Goal: Transaction & Acquisition: Download file/media

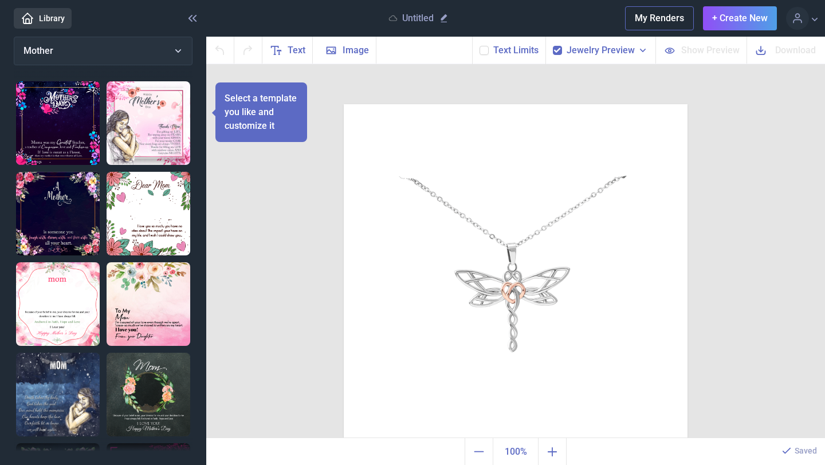
scroll to position [1, 0]
click at [154, 125] on img at bounding box center [149, 123] width 84 height 84
checkbox input "false"
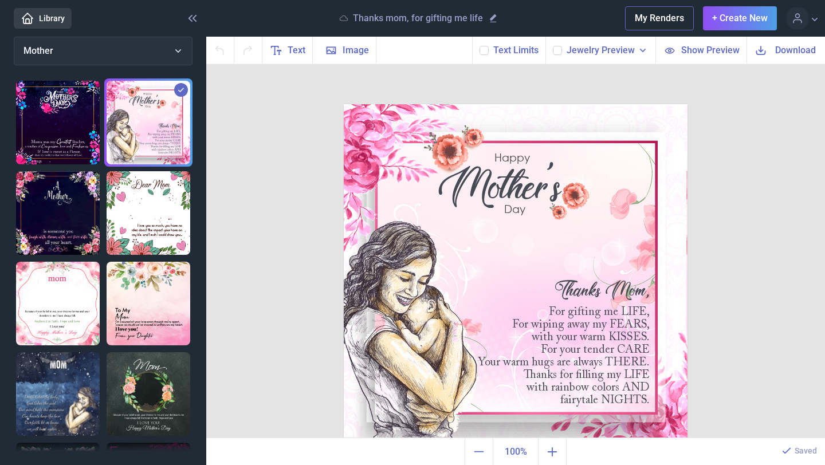
scroll to position [4, 0]
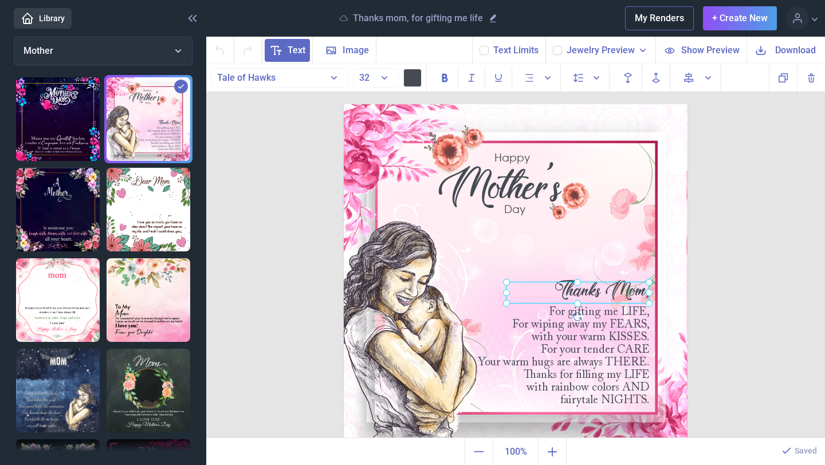
click at [344, 104] on div "Thanks Mom," at bounding box center [344, 104] width 0 height 0
click at [812, 84] on icon "Delete" at bounding box center [812, 78] width 14 height 14
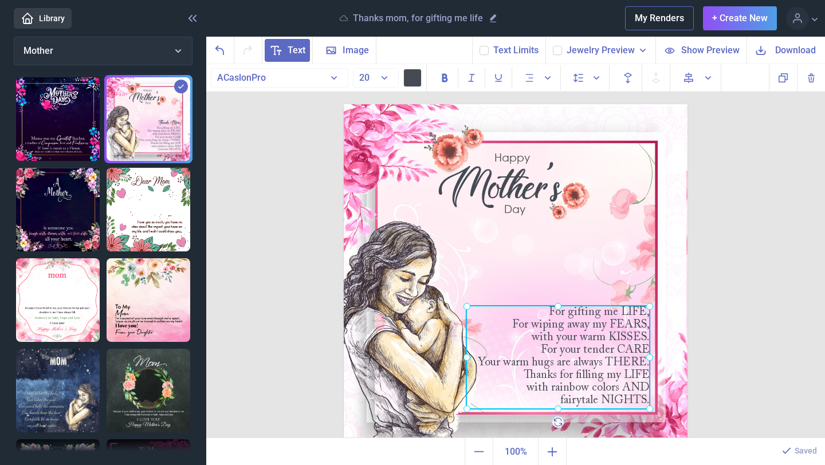
click at [344, 104] on div "For gifting me LIFE, For wiping away my FEARS, with your warm KISSES. For your …" at bounding box center [344, 104] width 0 height 0
click at [581, 350] on div at bounding box center [557, 357] width 183 height 103
click at [552, 338] on div "For gifting me LIFE, For wiping away my FEARS, with your warm KISSES. For your …" at bounding box center [557, 357] width 183 height 103
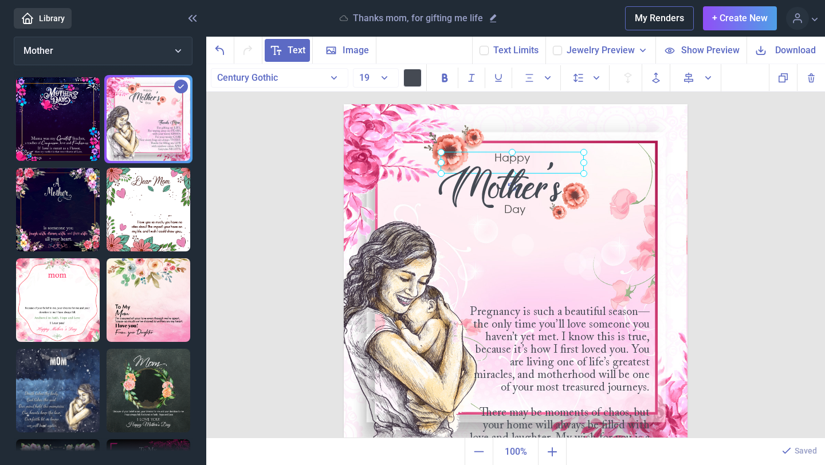
click at [344, 104] on div "Happy" at bounding box center [344, 104] width 0 height 0
drag, startPoint x: 815, startPoint y: 76, endPoint x: 800, endPoint y: 81, distance: 16.5
click at [815, 76] on icon "Delete" at bounding box center [812, 78] width 14 height 14
click at [344, 104] on div "Mother's" at bounding box center [344, 104] width 0 height 0
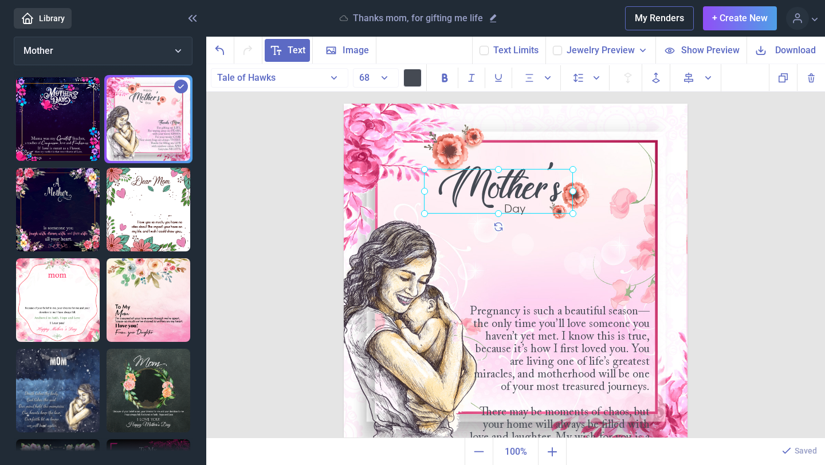
click at [531, 192] on div at bounding box center [498, 191] width 149 height 45
click at [541, 187] on div at bounding box center [498, 191] width 149 height 45
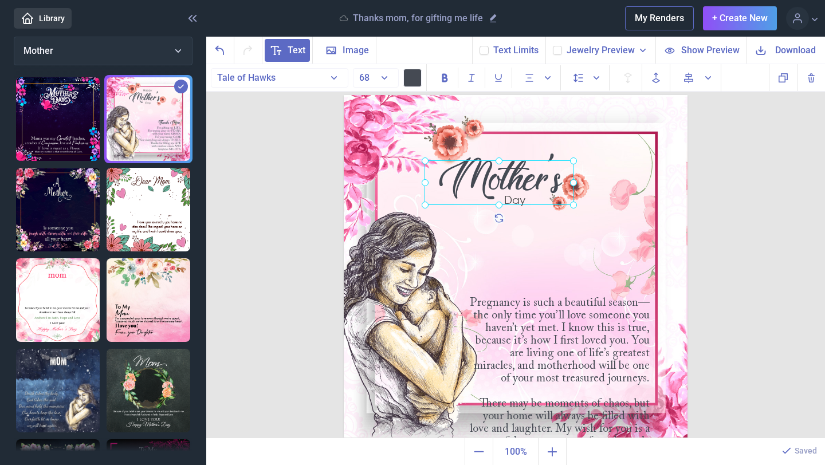
click at [541, 187] on div at bounding box center [499, 182] width 149 height 45
click at [555, 182] on div "Mother's" at bounding box center [499, 182] width 149 height 45
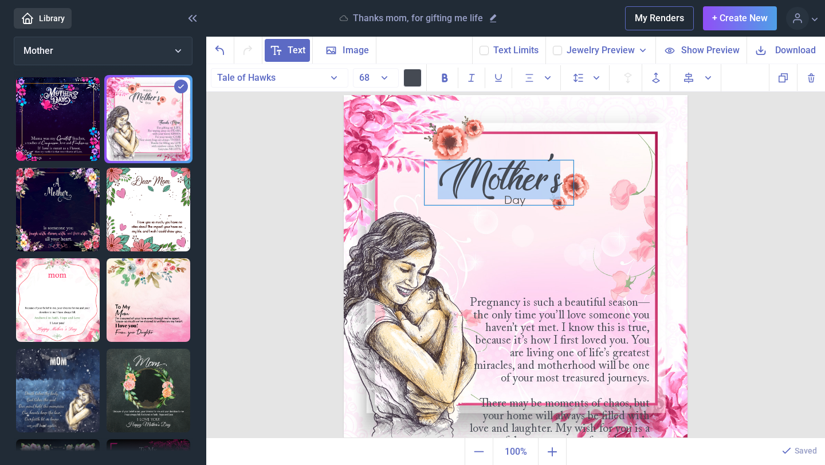
click at [555, 182] on div "Mother's" at bounding box center [499, 182] width 149 height 45
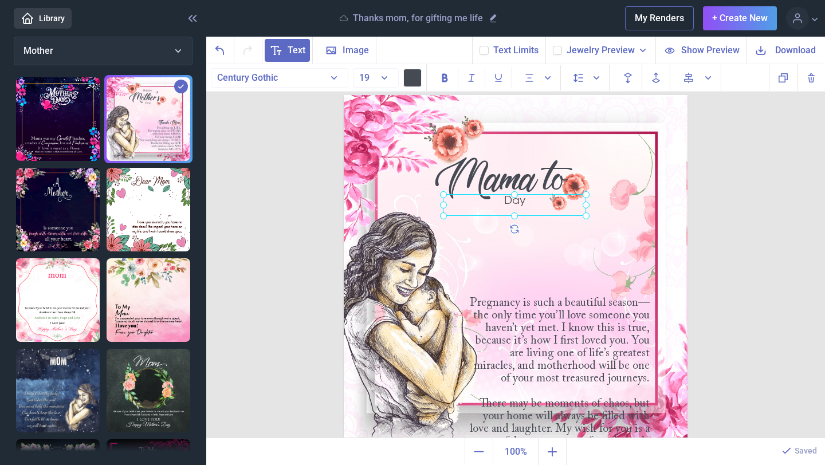
click at [344, 95] on div "Day" at bounding box center [344, 95] width 0 height 0
click at [522, 202] on div at bounding box center [514, 205] width 143 height 22
click at [522, 202] on div "Day" at bounding box center [514, 205] width 143 height 22
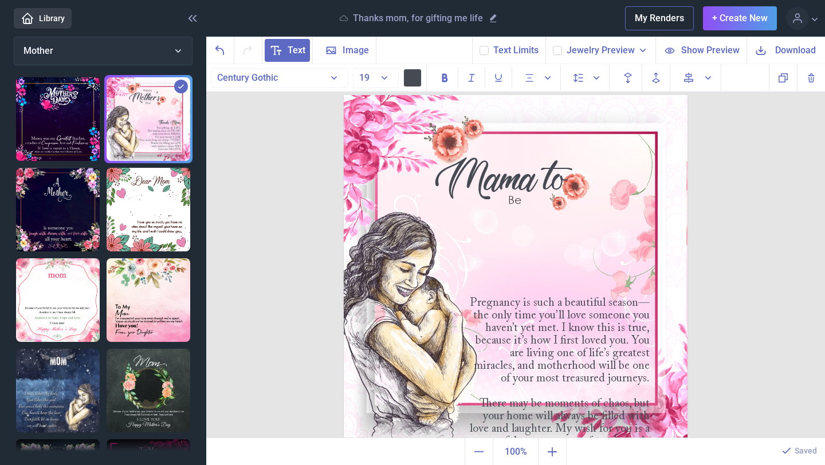
click at [636, 228] on img at bounding box center [516, 267] width 344 height 344
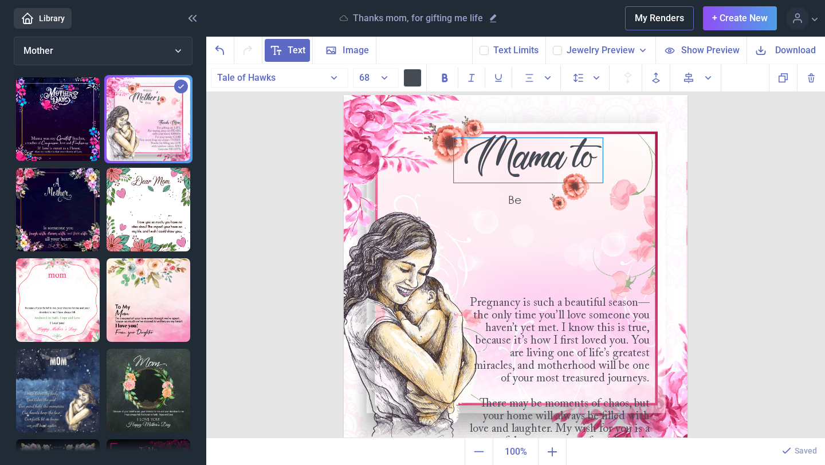
drag, startPoint x: 529, startPoint y: 185, endPoint x: 558, endPoint y: 163, distance: 36.3
click at [558, 163] on div "Mama to" at bounding box center [528, 160] width 149 height 45
click at [529, 237] on img at bounding box center [516, 267] width 344 height 344
drag, startPoint x: 520, startPoint y: 202, endPoint x: 599, endPoint y: 177, distance: 83.5
click at [599, 177] on div "Be" at bounding box center [596, 179] width 143 height 22
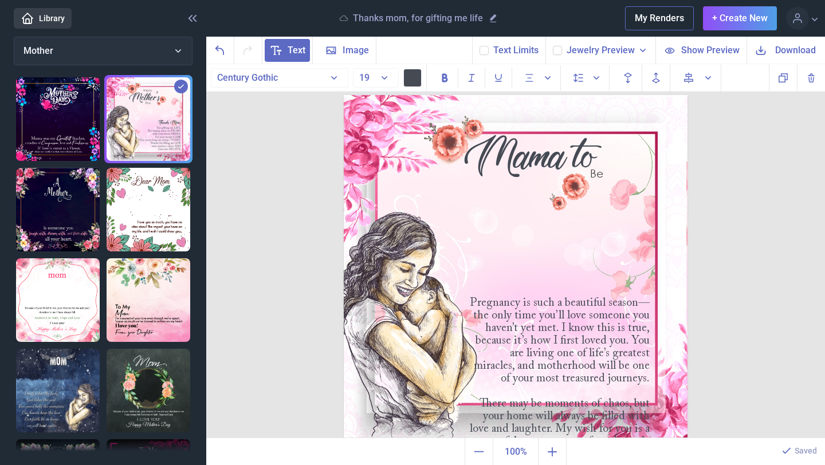
click at [622, 230] on img at bounding box center [516, 267] width 344 height 344
drag, startPoint x: 595, startPoint y: 175, endPoint x: 537, endPoint y: 178, distance: 58.5
click at [537, 178] on div "Be" at bounding box center [537, 182] width 143 height 22
click at [600, 234] on img at bounding box center [516, 267] width 344 height 344
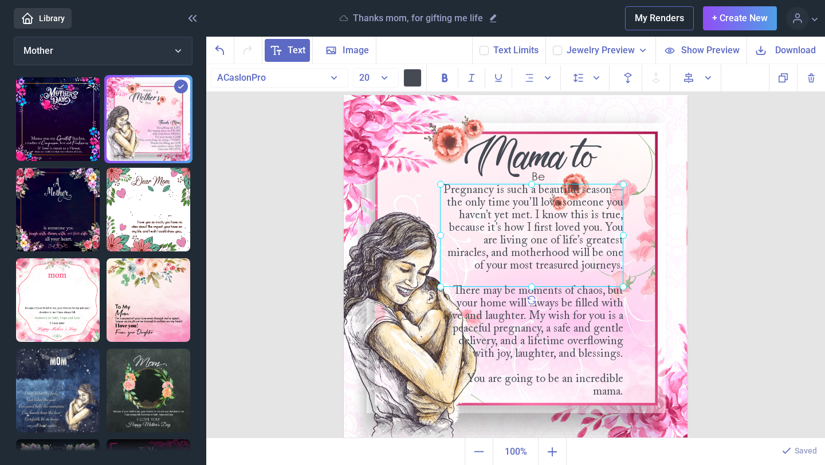
drag, startPoint x: 569, startPoint y: 327, endPoint x: 543, endPoint y: 214, distance: 115.9
click at [344, 95] on div "Pregnancy is such a beautiful season—the only time you’ll love someone you have…" at bounding box center [344, 95] width 0 height 0
click at [544, 211] on div at bounding box center [532, 233] width 183 height 103
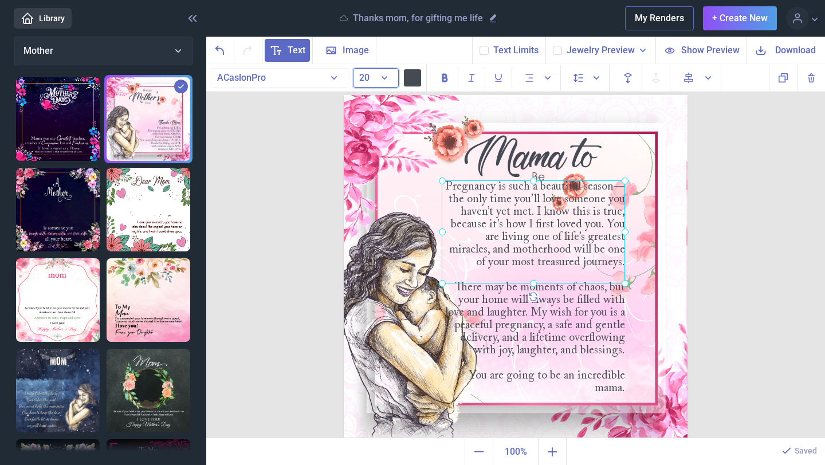
click at [386, 74] on button "20" at bounding box center [376, 77] width 46 height 19
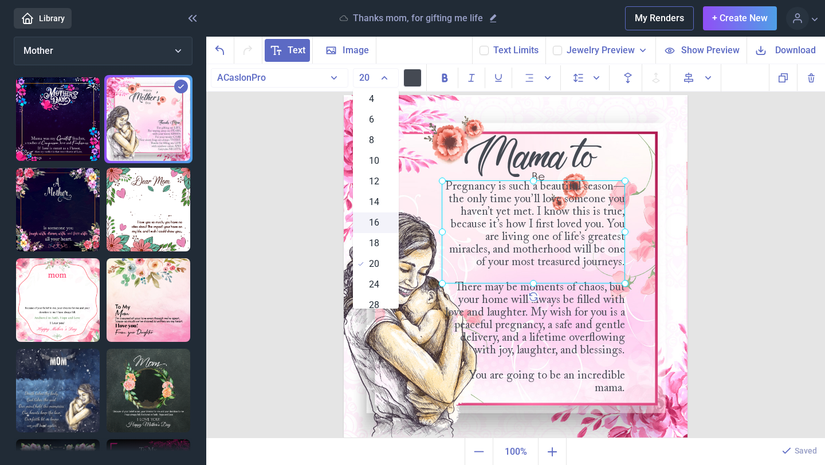
click at [385, 222] on div "16" at bounding box center [376, 223] width 46 height 21
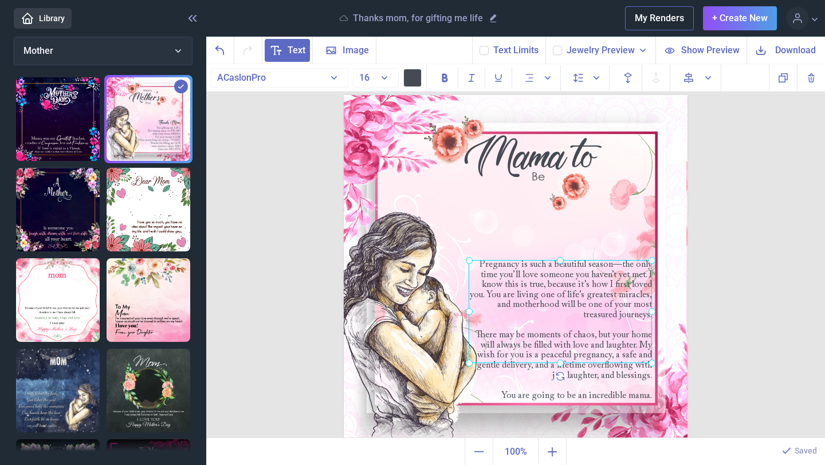
drag, startPoint x: 566, startPoint y: 236, endPoint x: 593, endPoint y: 315, distance: 83.4
click at [593, 315] on div at bounding box center [560, 311] width 183 height 103
click at [655, 224] on img at bounding box center [516, 267] width 344 height 344
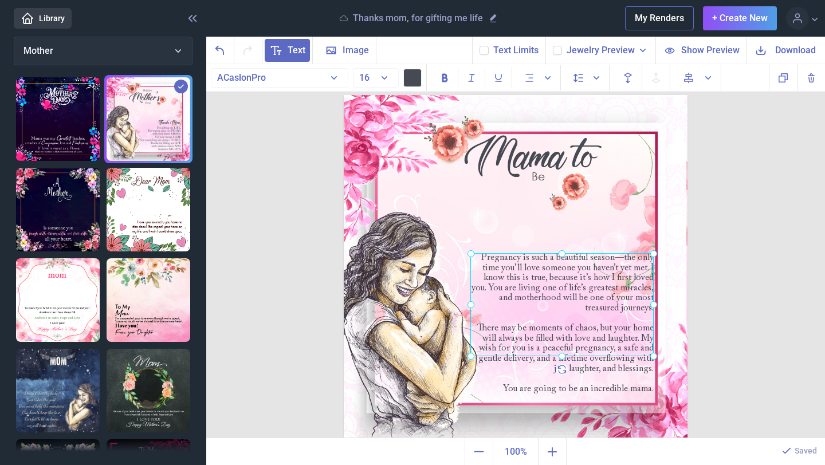
drag, startPoint x: 612, startPoint y: 355, endPoint x: 614, endPoint y: 348, distance: 6.7
click at [344, 95] on div "Pregnancy is such a beautiful season—the only time you’ll love someone you have…" at bounding box center [344, 95] width 0 height 0
click at [621, 346] on div at bounding box center [557, 305] width 183 height 103
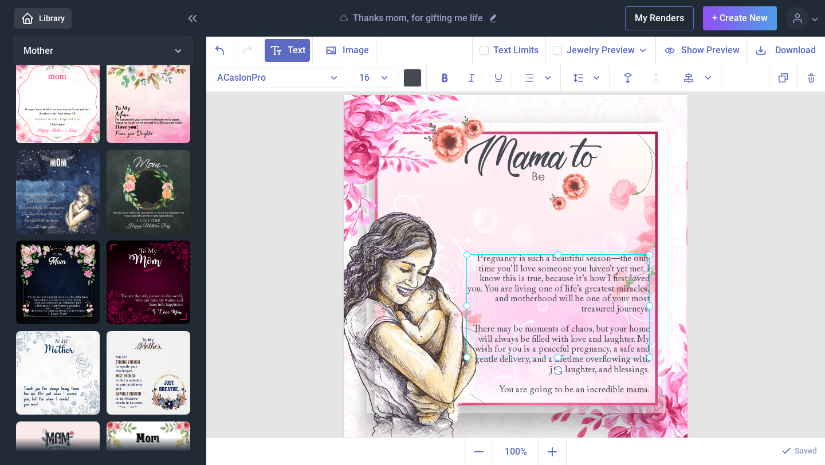
scroll to position [204, 0]
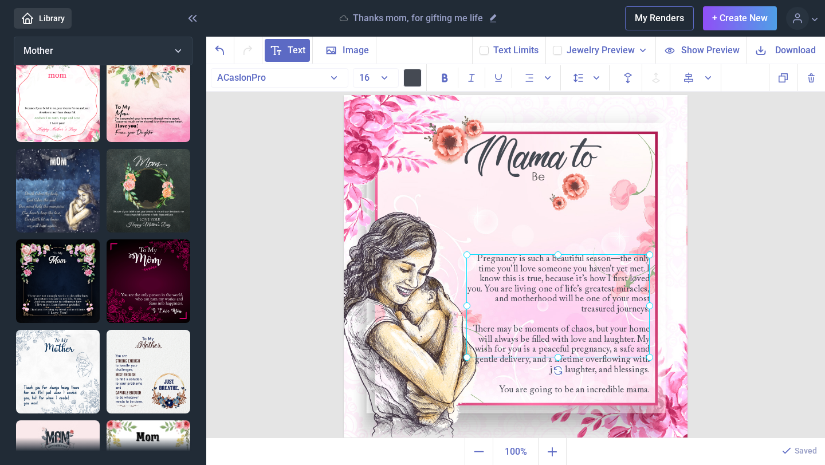
click at [174, 274] on img at bounding box center [149, 282] width 84 height 84
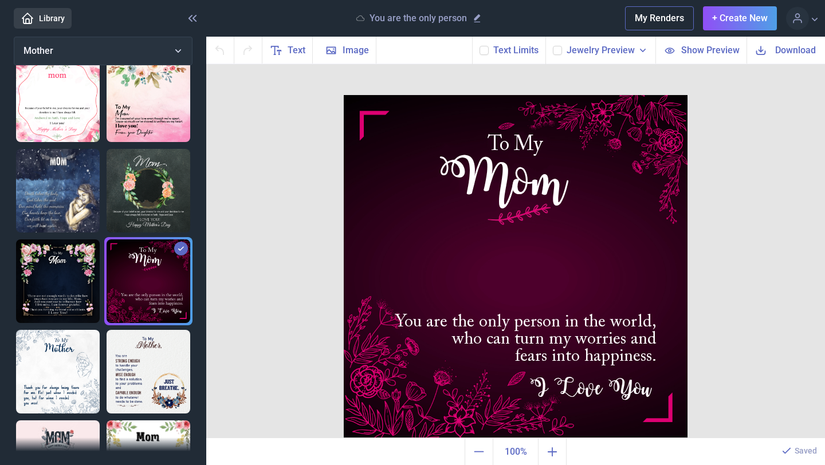
scroll to position [206, 0]
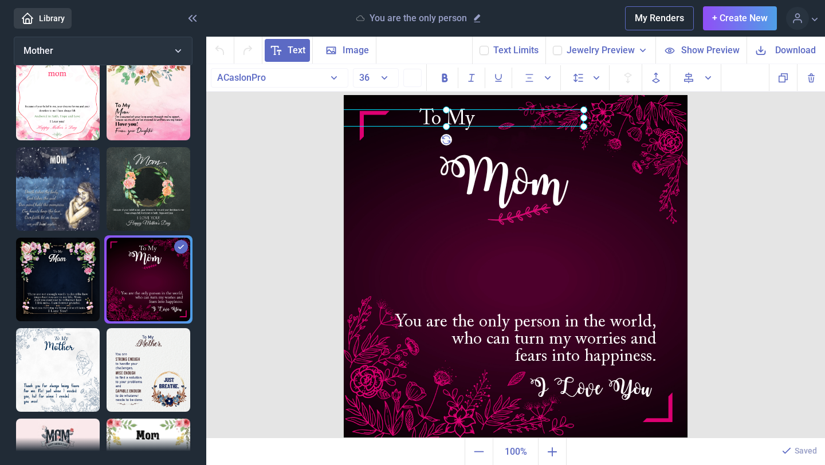
drag, startPoint x: 527, startPoint y: 145, endPoint x: 459, endPoint y: 119, distance: 72.9
click at [344, 95] on div "To My" at bounding box center [344, 95] width 0 height 0
click at [506, 95] on div "Mom" at bounding box center [516, 95] width 344 height 0
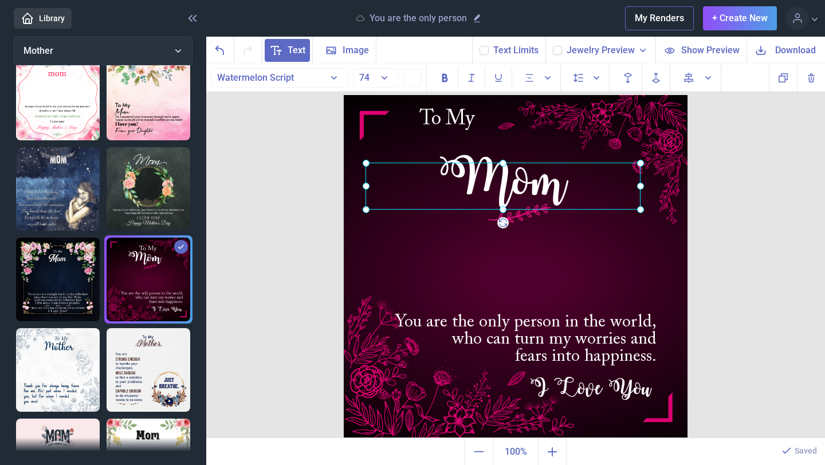
click at [506, 172] on div at bounding box center [503, 186] width 275 height 47
click at [505, 175] on div at bounding box center [503, 186] width 275 height 47
click at [493, 184] on div at bounding box center [503, 186] width 275 height 47
click at [530, 180] on div "Mom" at bounding box center [503, 186] width 275 height 47
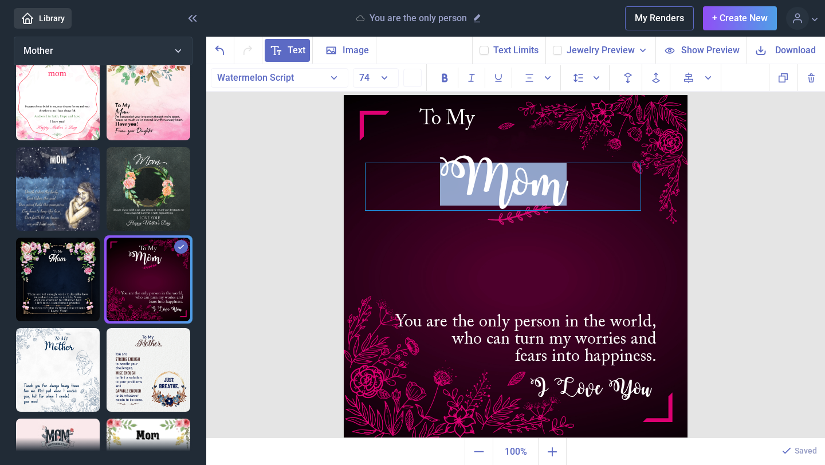
click at [530, 180] on div "Mom" at bounding box center [503, 186] width 275 height 47
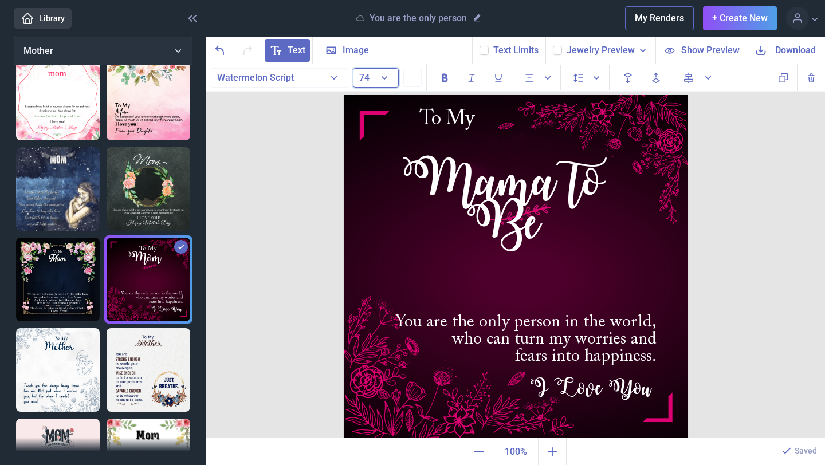
click at [380, 77] on button "74" at bounding box center [376, 77] width 46 height 19
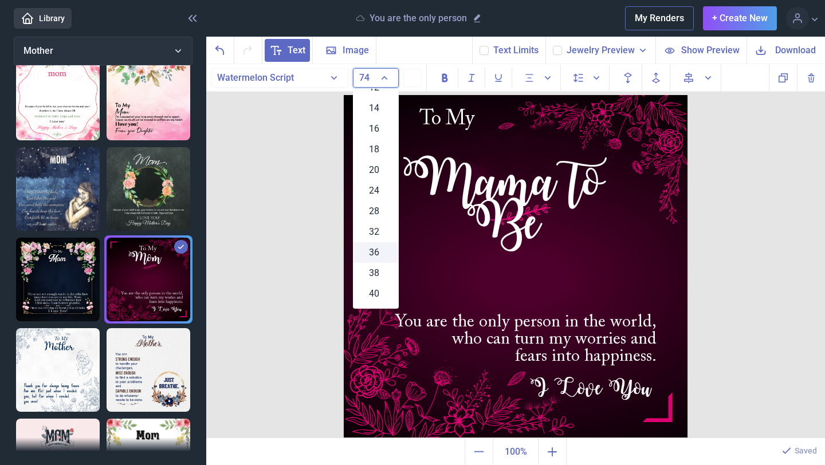
scroll to position [108, 0]
click at [377, 236] on span "36" at bounding box center [374, 239] width 10 height 14
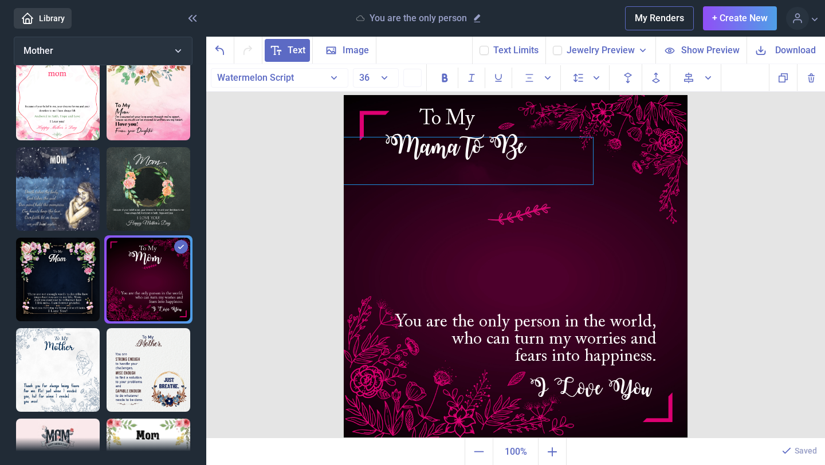
drag, startPoint x: 549, startPoint y: 178, endPoint x: 508, endPoint y: 154, distance: 47.8
click at [501, 152] on div "Mama to Be" at bounding box center [455, 161] width 275 height 47
click at [599, 211] on img at bounding box center [516, 267] width 344 height 344
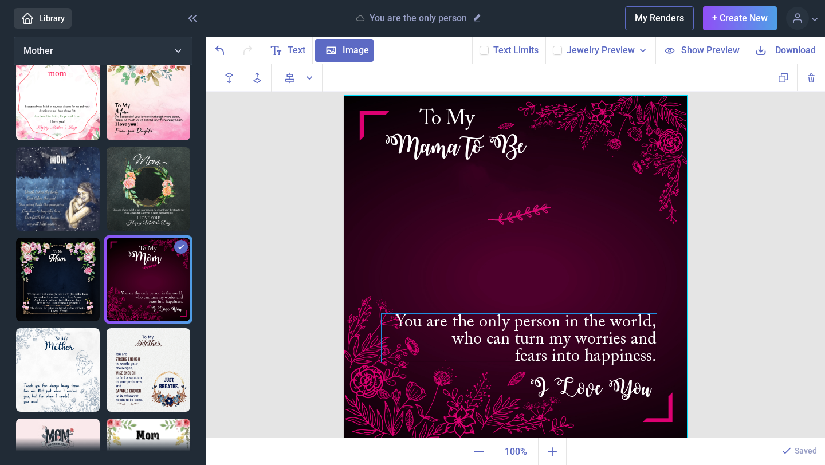
click at [571, 95] on div "You are the only person in the world, who can turn my worries and fears into ha…" at bounding box center [516, 95] width 344 height 0
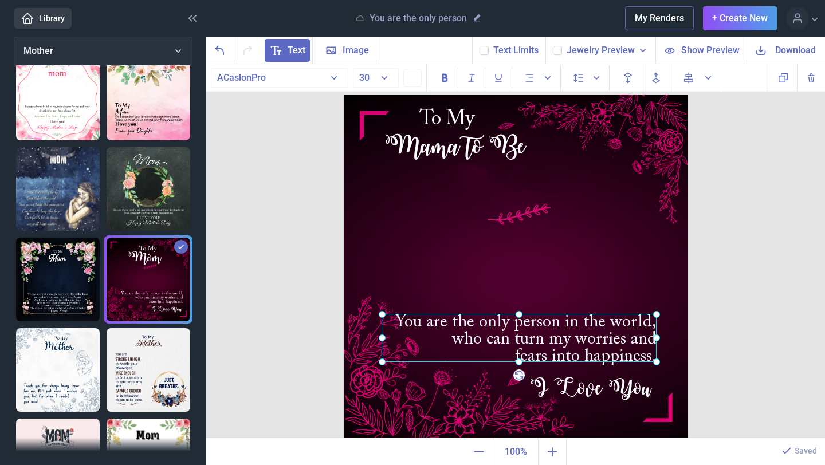
click at [571, 319] on div at bounding box center [519, 338] width 275 height 48
click at [564, 346] on div "You are the only person in the world, who can turn my worries and fears into ha…" at bounding box center [519, 338] width 275 height 48
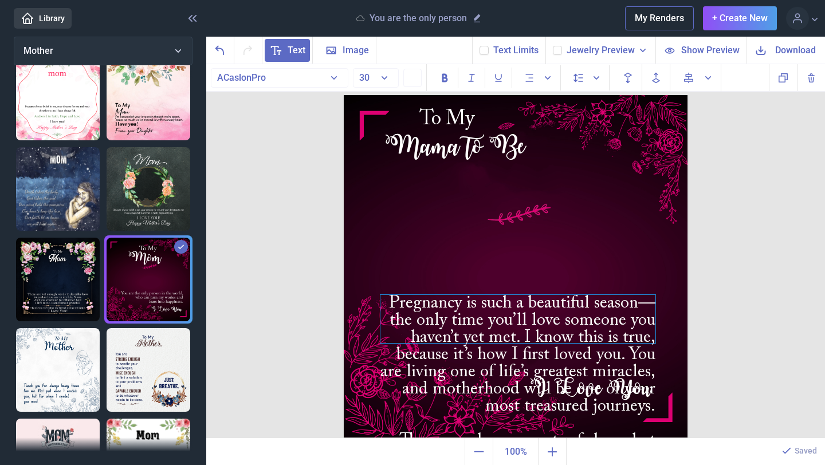
drag, startPoint x: 555, startPoint y: 337, endPoint x: 557, endPoint y: 289, distance: 47.6
click at [557, 295] on div "Pregnancy is such a beautiful season—the only time you’ll love someone you have…" at bounding box center [517, 319] width 275 height 48
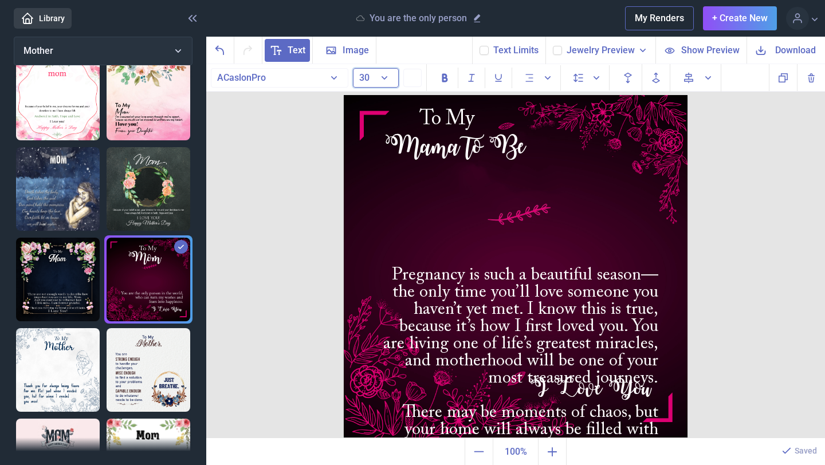
click at [385, 78] on button "30" at bounding box center [376, 77] width 46 height 19
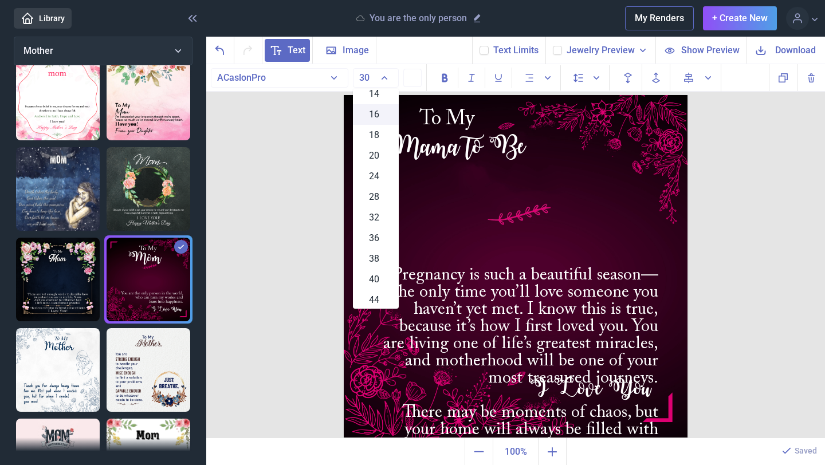
click at [382, 116] on div "16" at bounding box center [376, 114] width 46 height 21
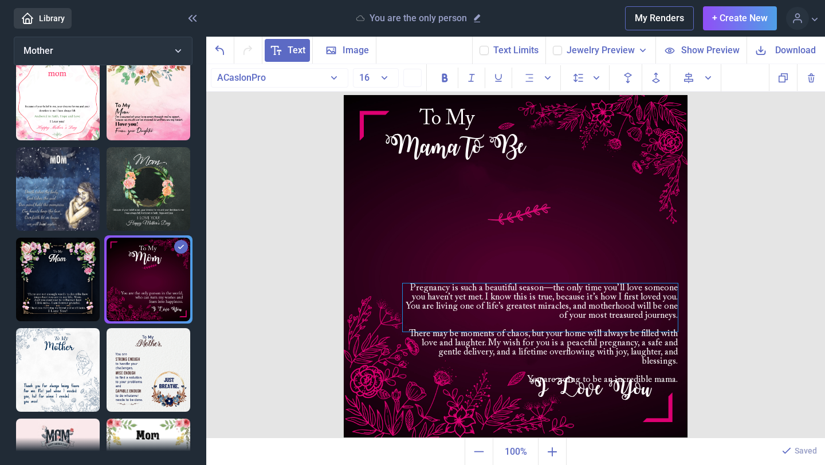
drag, startPoint x: 520, startPoint y: 274, endPoint x: 539, endPoint y: 291, distance: 25.2
click at [539, 291] on div "Pregnancy is such a beautiful season—the only time you’ll love someone you have…" at bounding box center [540, 308] width 275 height 48
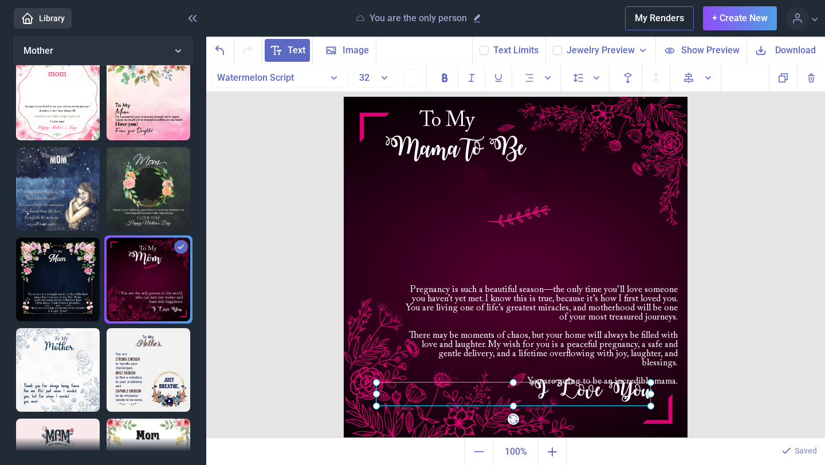
click at [344, 97] on div "I Love You" at bounding box center [344, 97] width 0 height 0
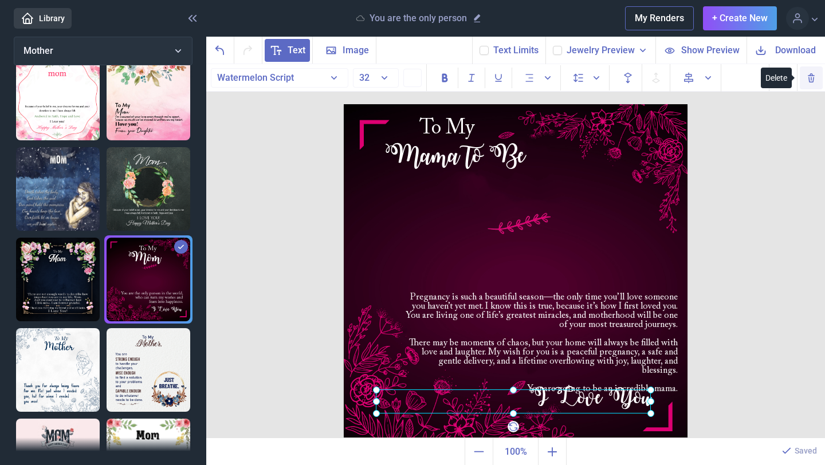
scroll to position [1, 0]
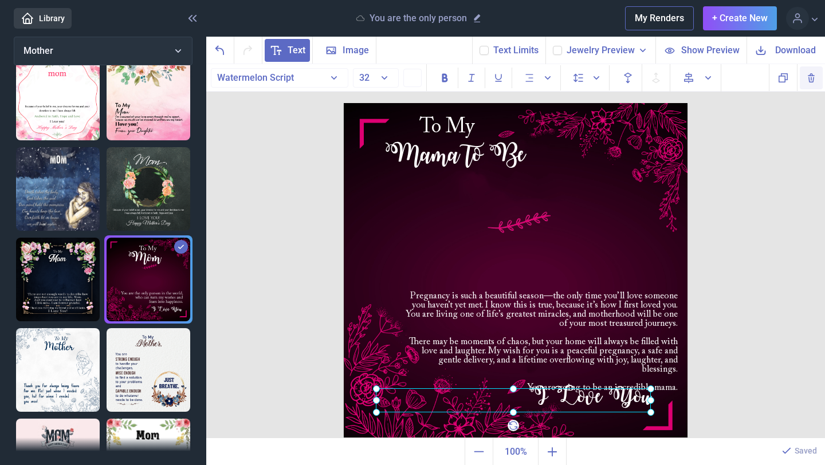
click at [810, 81] on use "Delete" at bounding box center [812, 78] width 6 height 8
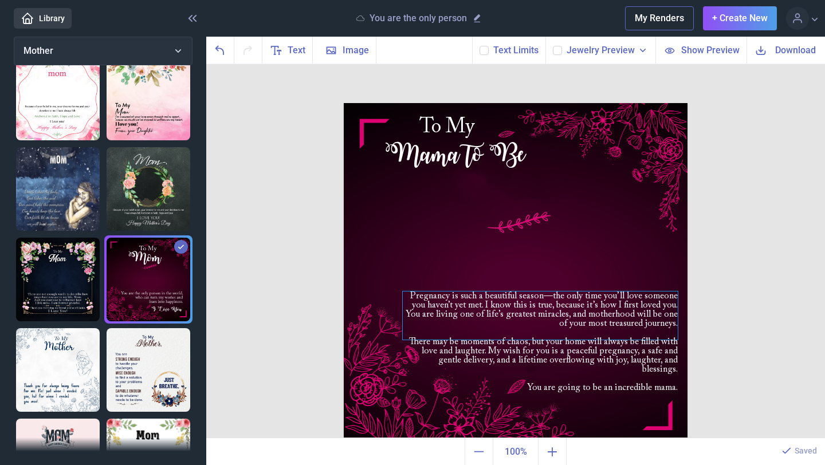
click at [515, 312] on div "Pregnancy is such a beautiful season—the only time you’ll love someone you have…" at bounding box center [540, 316] width 275 height 48
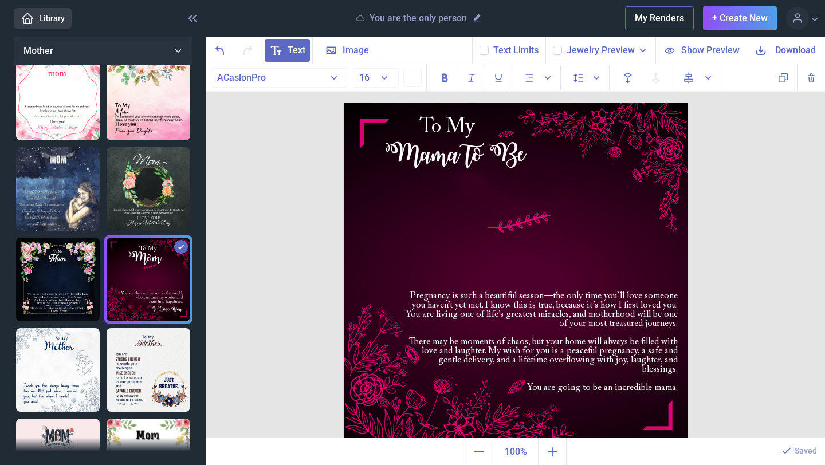
click at [607, 430] on img at bounding box center [516, 275] width 344 height 344
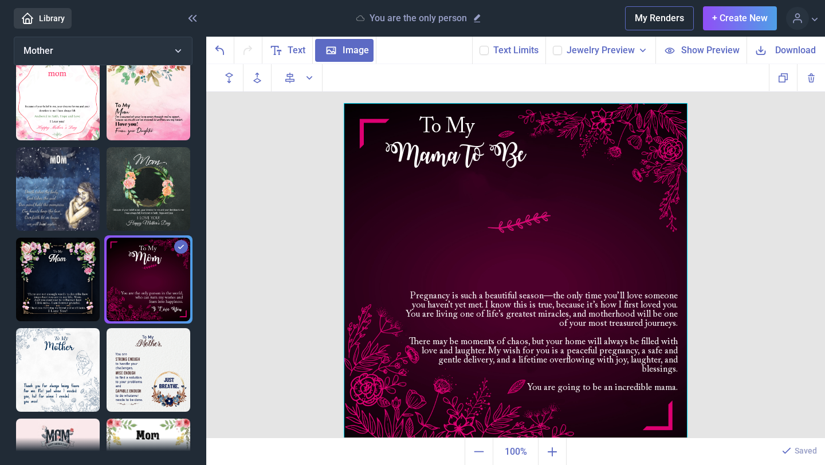
click at [635, 409] on div at bounding box center [516, 275] width 344 height 344
click at [629, 393] on div at bounding box center [516, 275] width 344 height 344
click at [622, 383] on div "You are going to be an incredible mama." at bounding box center [540, 387] width 275 height 9
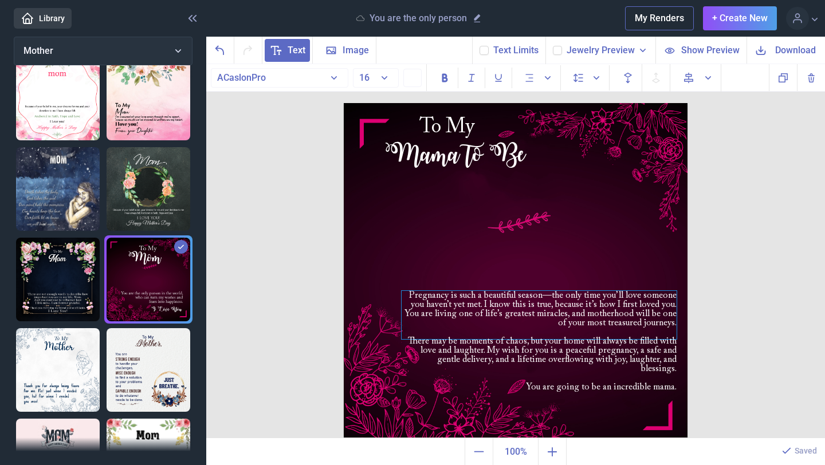
click at [604, 301] on div "Pregnancy is such a beautiful season—the only time you’ll love someone you have…" at bounding box center [539, 315] width 275 height 48
click at [604, 302] on div "Pregnancy is such a beautiful season—the only time you’ll love someone you have…" at bounding box center [539, 315] width 275 height 48
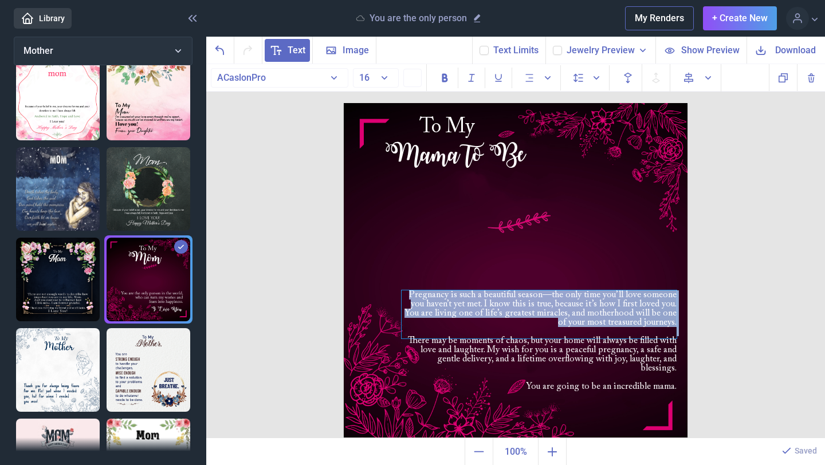
click at [604, 302] on div "Pregnancy is such a beautiful season—the only time you’ll love someone you have…" at bounding box center [539, 315] width 275 height 48
click at [618, 262] on img at bounding box center [516, 275] width 344 height 344
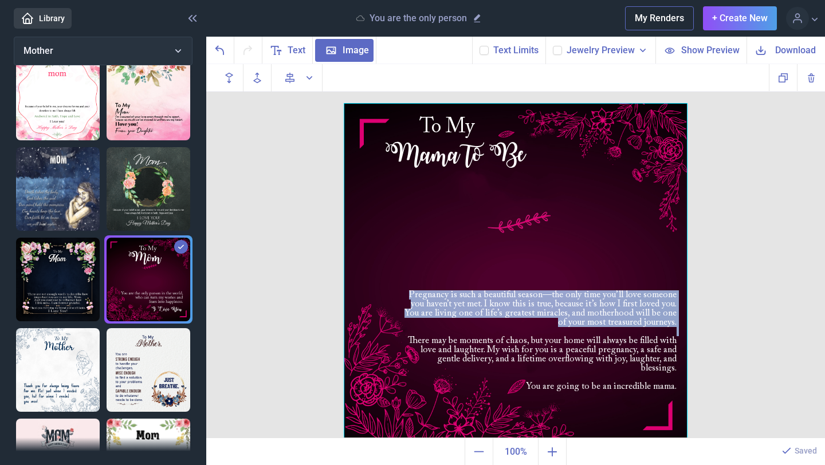
click at [618, 262] on div at bounding box center [516, 275] width 344 height 344
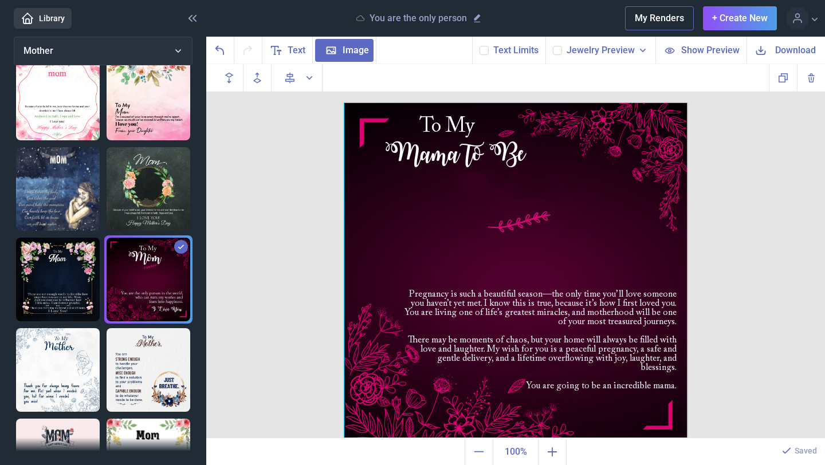
click at [704, 243] on div "To My Mama to Be Pregnancy is such a beautiful season—the only time you’ll love…" at bounding box center [515, 251] width 619 height 375
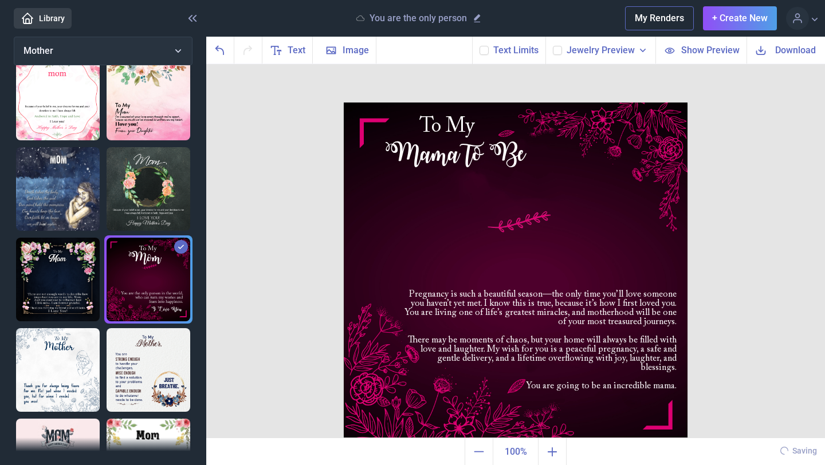
click at [595, 288] on img at bounding box center [516, 275] width 344 height 344
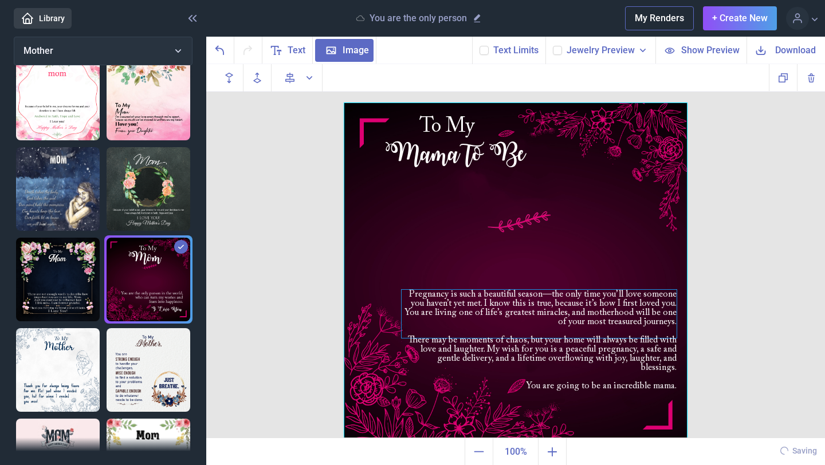
click at [593, 103] on div "Pregnancy is such a beautiful season—the only time you’ll love someone you have…" at bounding box center [516, 103] width 344 height 0
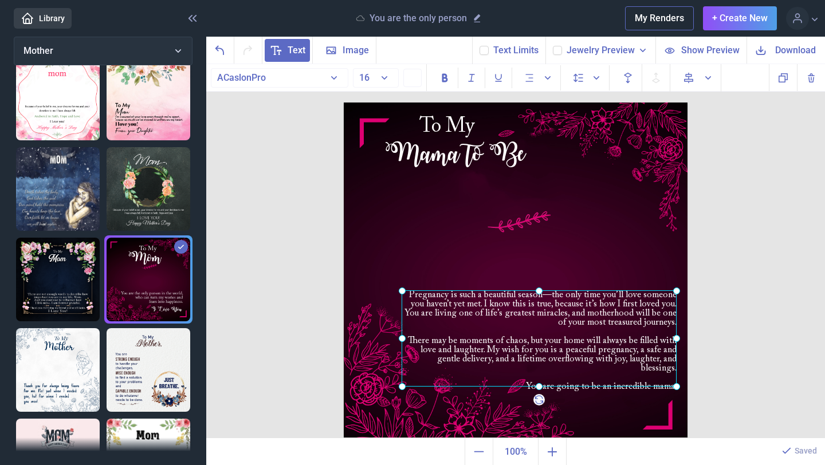
drag, startPoint x: 540, startPoint y: 338, endPoint x: 558, endPoint y: 386, distance: 50.8
click at [559, 386] on div at bounding box center [539, 339] width 275 height 96
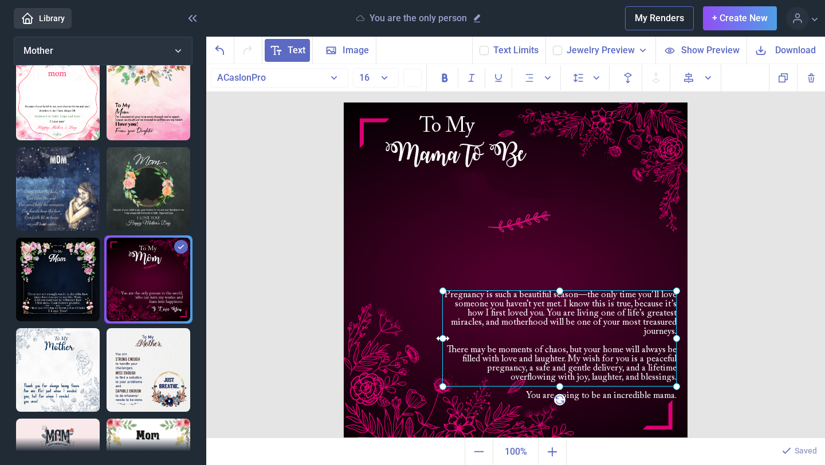
drag, startPoint x: 402, startPoint y: 339, endPoint x: 442, endPoint y: 342, distance: 40.2
click at [442, 342] on icon at bounding box center [442, 339] width 16 height 16
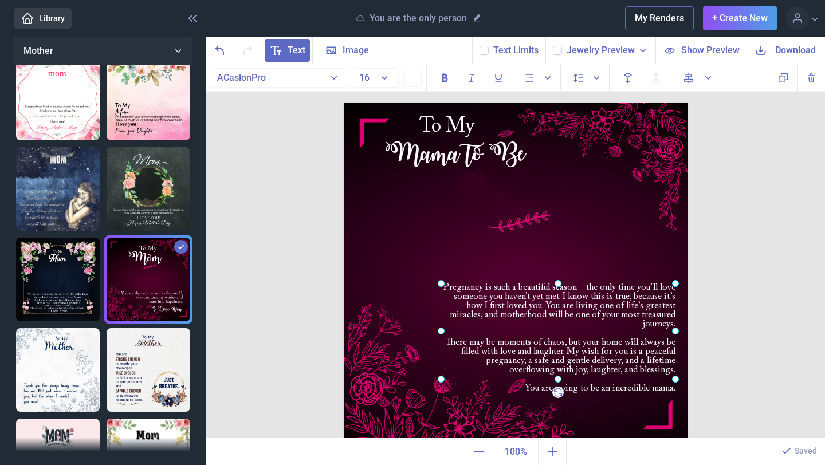
drag, startPoint x: 585, startPoint y: 352, endPoint x: 584, endPoint y: 345, distance: 7.5
click at [584, 345] on div at bounding box center [558, 331] width 235 height 96
click at [619, 182] on img at bounding box center [516, 275] width 344 height 344
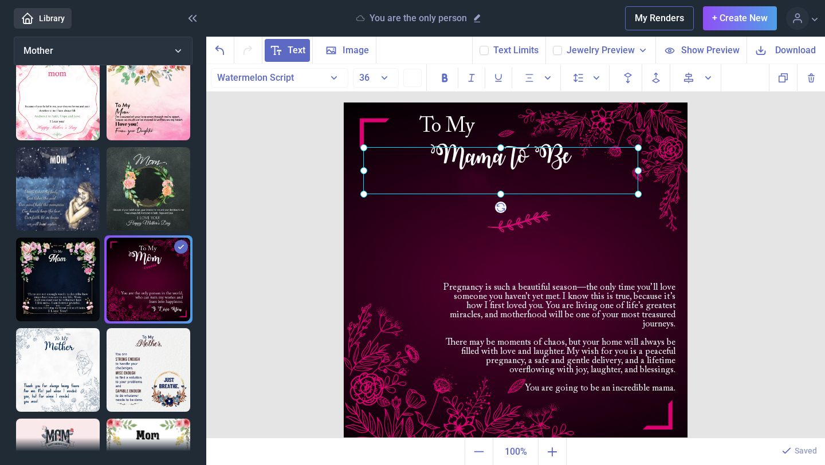
drag, startPoint x: 460, startPoint y: 170, endPoint x: 505, endPoint y: 171, distance: 44.7
click at [344, 103] on div "Mama to Be" at bounding box center [344, 103] width 0 height 0
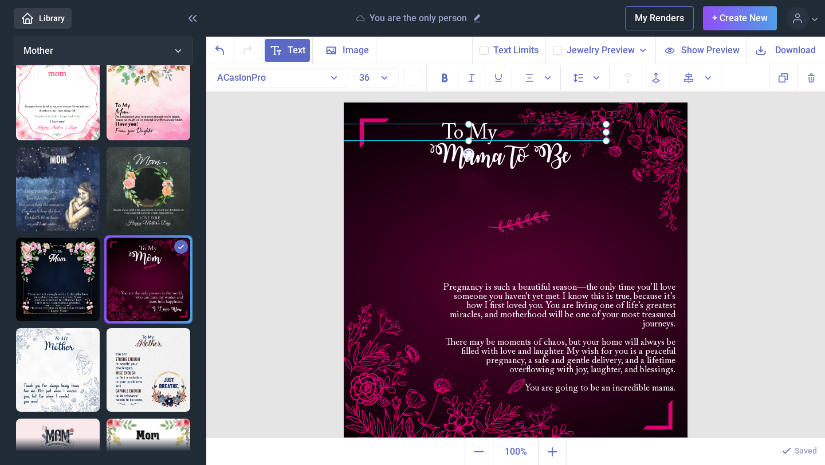
drag, startPoint x: 459, startPoint y: 124, endPoint x: 481, endPoint y: 131, distance: 23.4
click at [344, 103] on div "To My" at bounding box center [344, 103] width 0 height 0
click at [415, 219] on img at bounding box center [516, 275] width 344 height 344
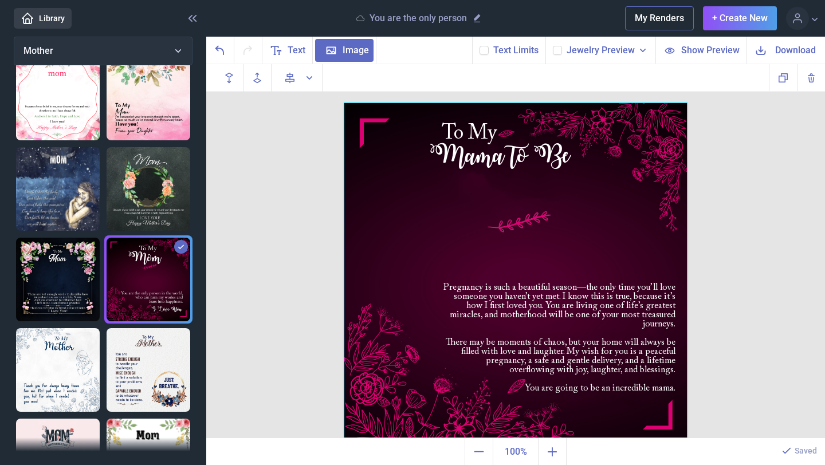
scroll to position [9, 0]
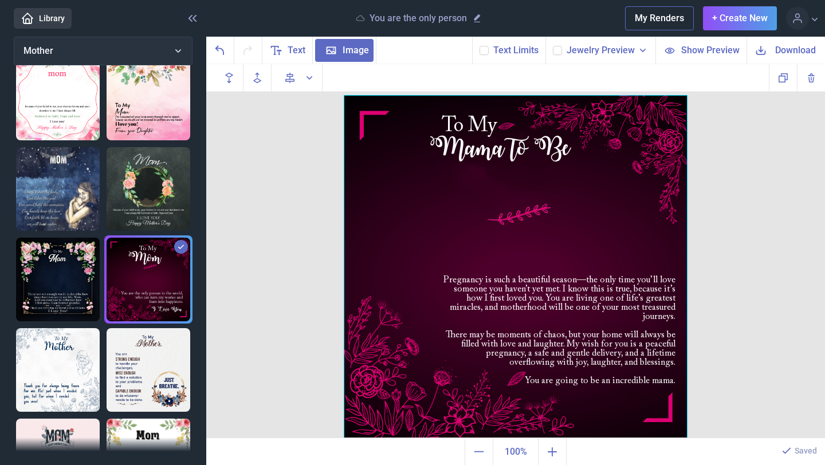
click at [790, 52] on span "Download" at bounding box center [795, 50] width 41 height 13
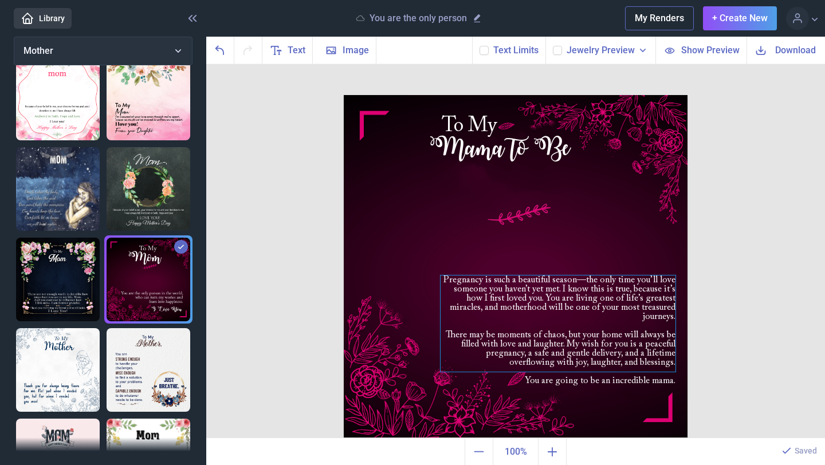
click at [567, 95] on div "Pregnancy is such a beautiful season—the only time you’ll love someone you have…" at bounding box center [516, 95] width 344 height 0
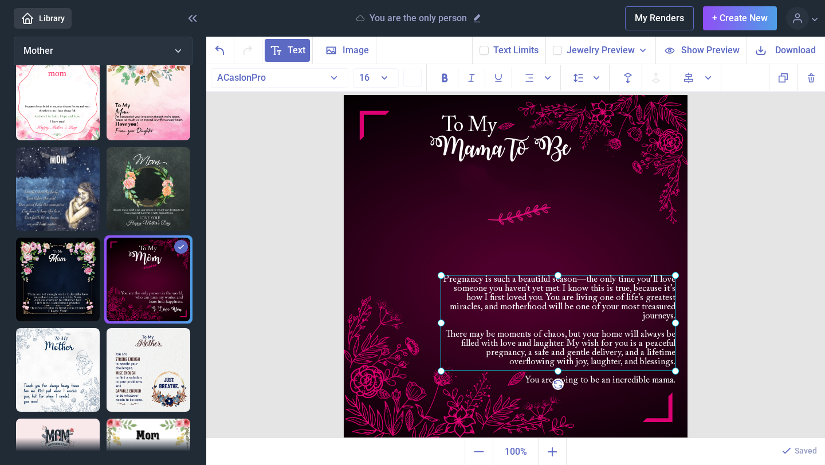
click at [282, 49] on icon at bounding box center [276, 51] width 14 height 14
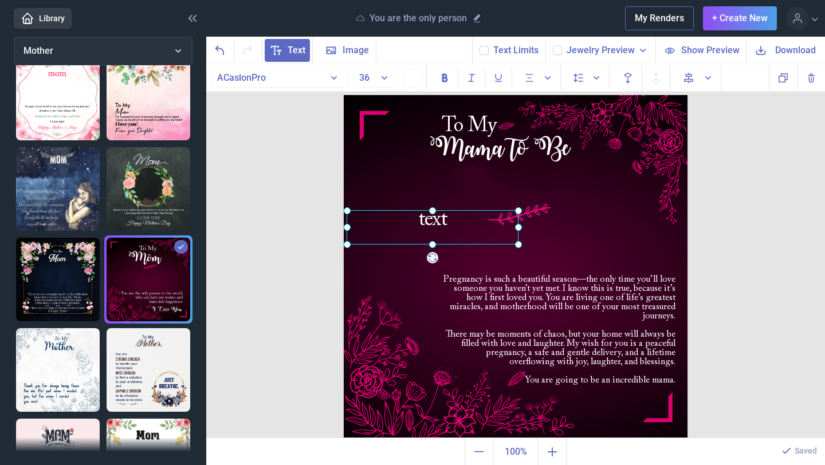
drag, startPoint x: 502, startPoint y: 140, endPoint x: 464, endPoint y: 227, distance: 94.7
click at [463, 227] on div at bounding box center [433, 227] width 172 height 34
click at [462, 223] on div at bounding box center [448, 227] width 172 height 34
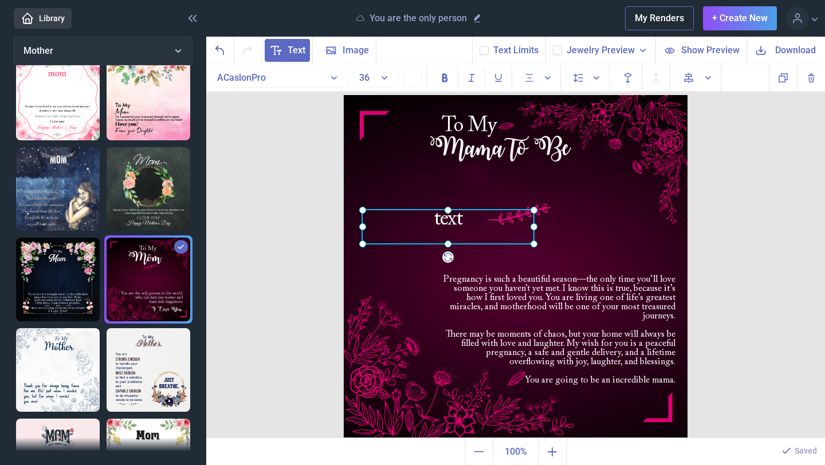
click at [462, 223] on div at bounding box center [448, 227] width 172 height 34
click at [462, 223] on div "text" at bounding box center [448, 227] width 172 height 34
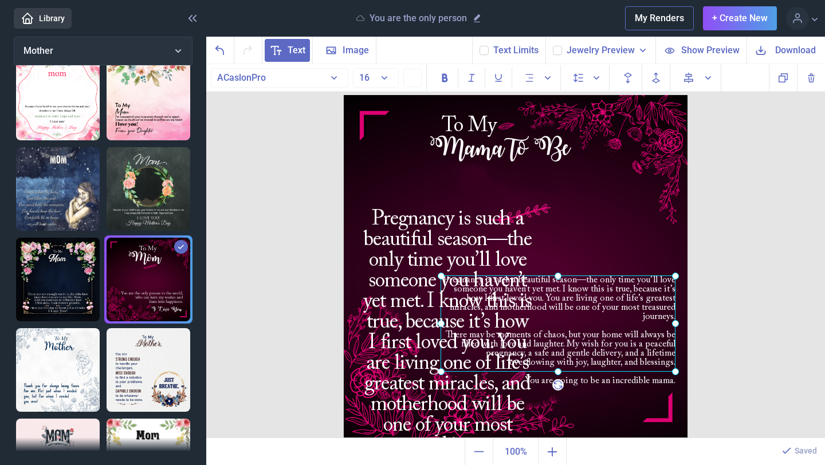
click at [344, 95] on div "Pregnancy is such a beautiful season—the only time you’ll love someone you have…" at bounding box center [344, 95] width 0 height 0
click at [629, 292] on div at bounding box center [558, 323] width 235 height 96
click at [629, 291] on div at bounding box center [558, 323] width 235 height 96
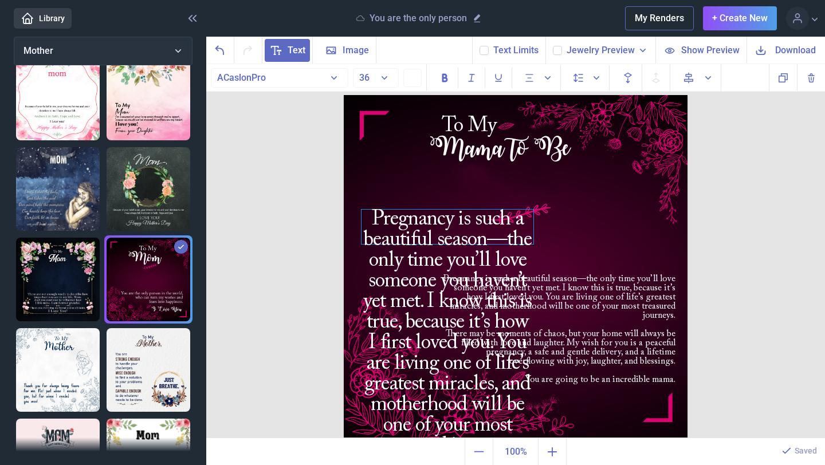
click at [453, 237] on div "Pregnancy is such a beautiful season—the only time you’ll love someone you have…" at bounding box center [448, 227] width 172 height 34
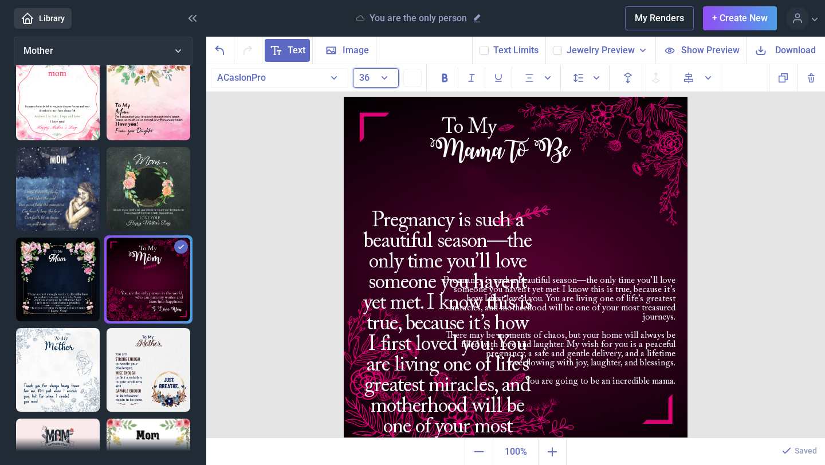
click at [382, 75] on button "36" at bounding box center [376, 77] width 46 height 19
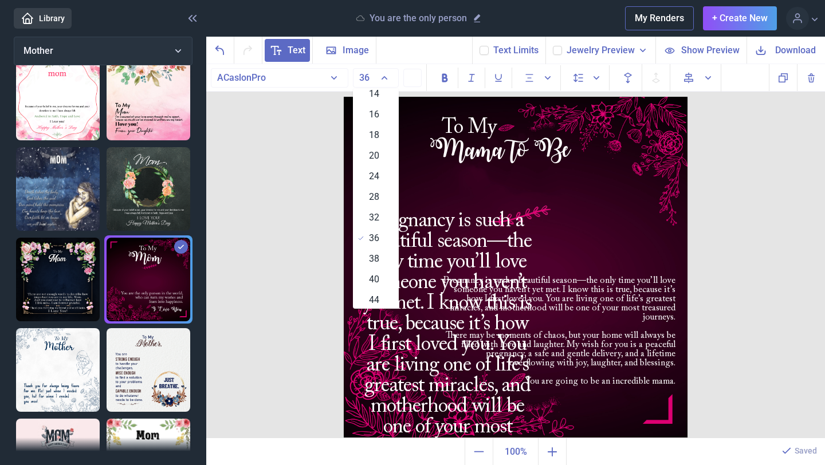
click at [374, 109] on span "16" at bounding box center [374, 115] width 10 height 14
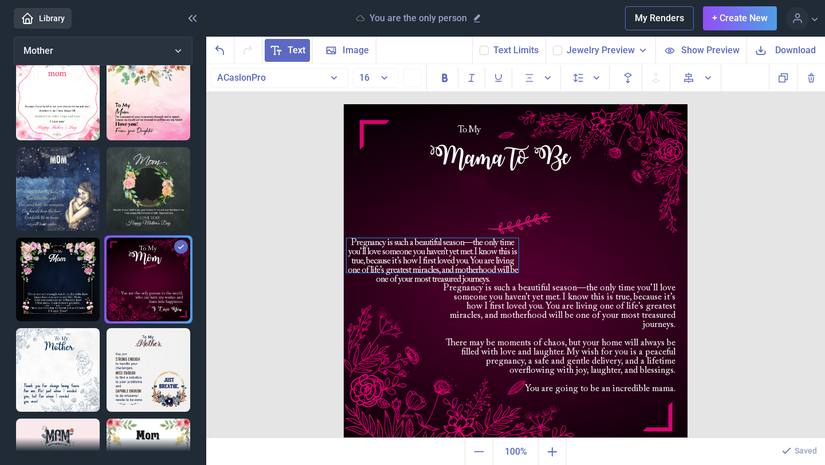
scroll to position [1, 0]
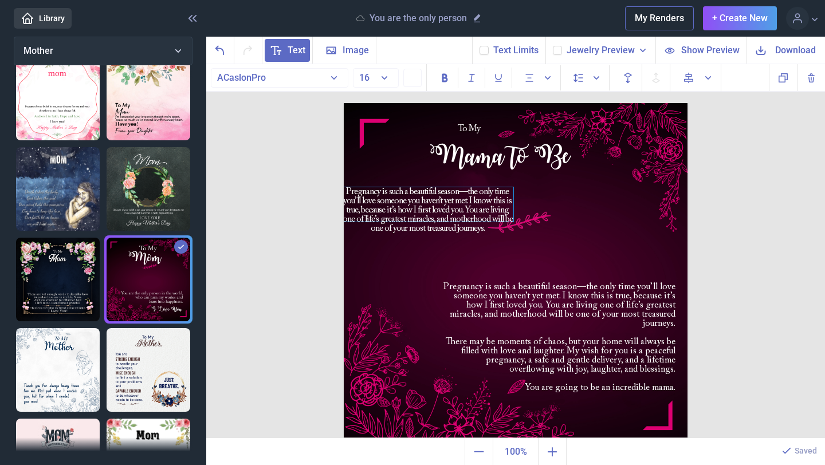
drag, startPoint x: 430, startPoint y: 242, endPoint x: 410, endPoint y: 212, distance: 36.4
click at [410, 212] on div "Pregnancy is such a beautiful season—the only time you’ll love someone you have…" at bounding box center [428, 204] width 172 height 34
click at [562, 298] on div "Pregnancy is such a beautiful season—the only time you’ll love someone you have…" at bounding box center [558, 331] width 235 height 96
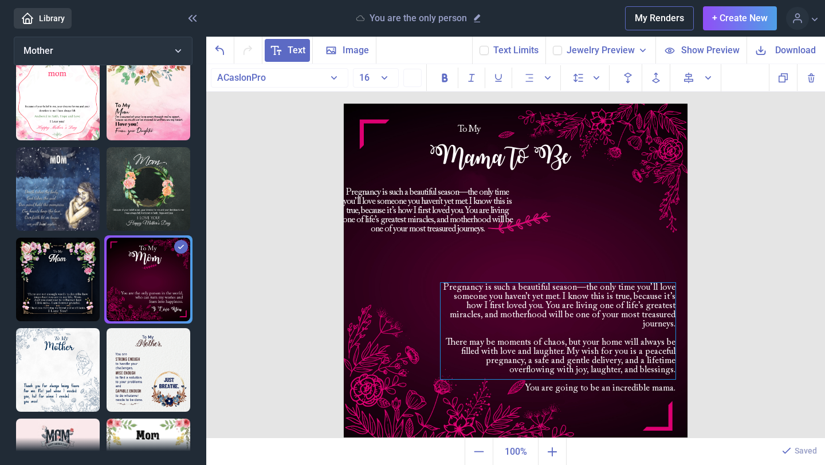
scroll to position [0, 0]
click at [554, 303] on div "Pregnancy is such a beautiful season—the only time you’ll love someone you have…" at bounding box center [558, 332] width 235 height 96
click at [670, 326] on div "Pregnancy is such a beautiful season—the only time you’ll love someone you have…" at bounding box center [558, 332] width 235 height 96
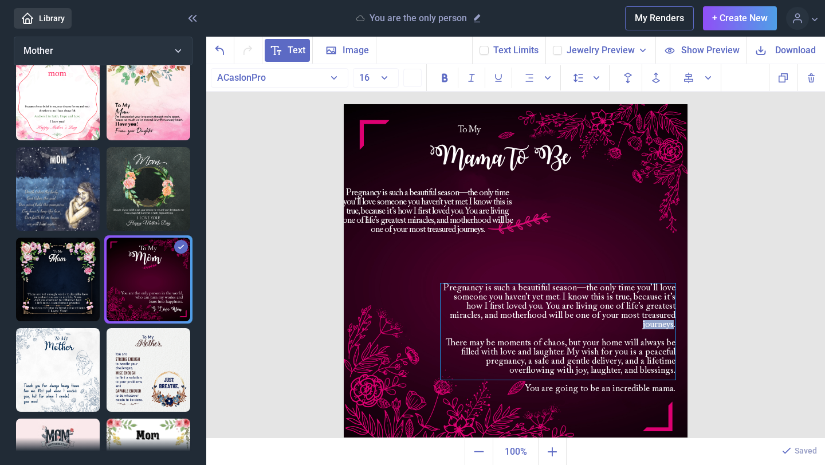
click at [672, 326] on div "Pregnancy is such a beautiful season—the only time you’ll love someone you have…" at bounding box center [558, 332] width 235 height 96
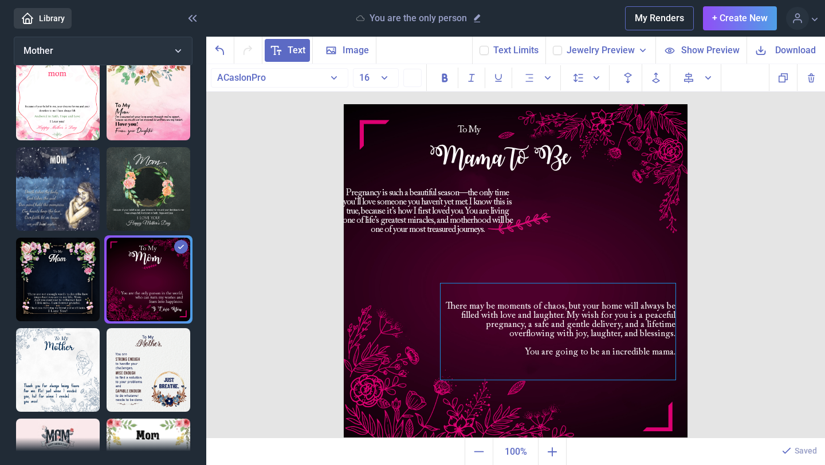
click at [446, 305] on div "There may be moments of chaos, but your home will always be filled with love an…" at bounding box center [558, 320] width 235 height 37
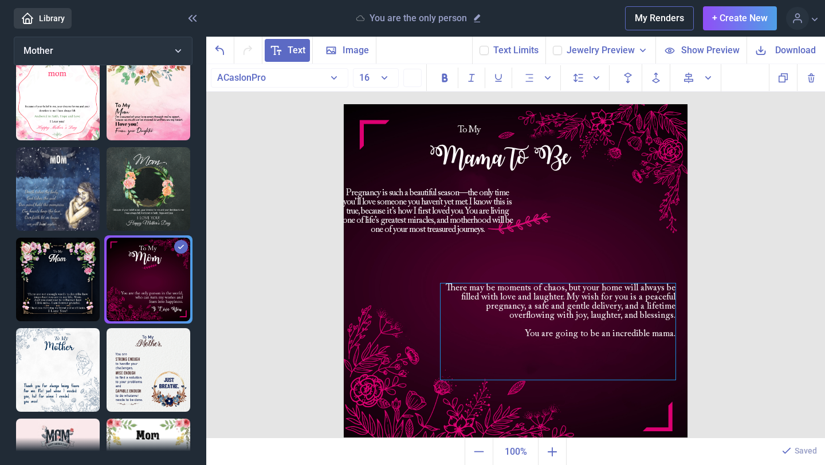
click at [615, 253] on img at bounding box center [516, 276] width 344 height 344
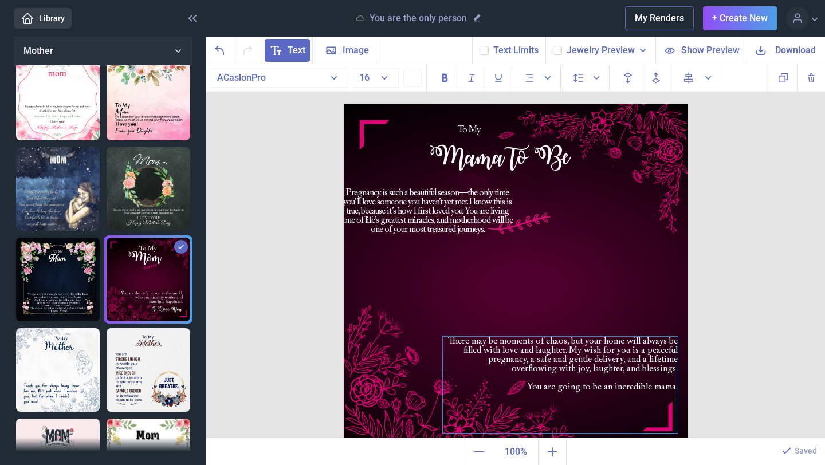
drag, startPoint x: 583, startPoint y: 293, endPoint x: 585, endPoint y: 346, distance: 53.3
click at [585, 346] on span "There may be moments of chaos, but your home will always be filled with love an…" at bounding box center [563, 355] width 230 height 37
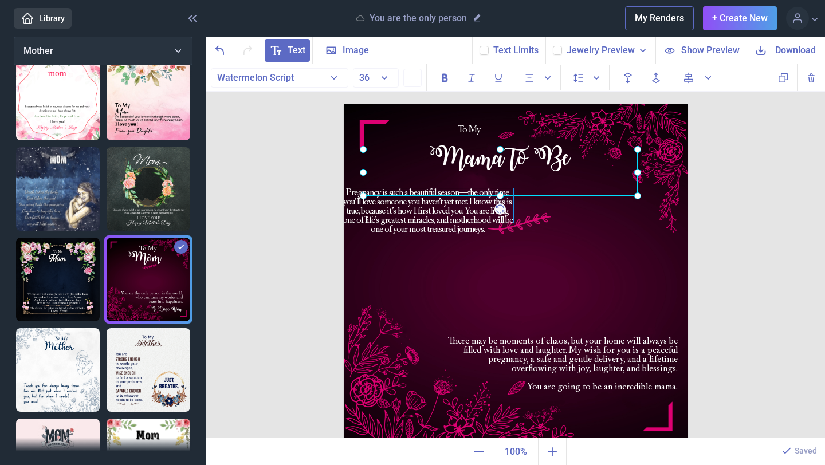
drag, startPoint x: 372, startPoint y: 178, endPoint x: 393, endPoint y: 203, distance: 32.2
click at [344, 104] on div "Mama to Be" at bounding box center [344, 104] width 0 height 0
click at [399, 213] on div "Pregnancy is such a beautiful season—the only time you’ll love someone you have…" at bounding box center [428, 206] width 172 height 34
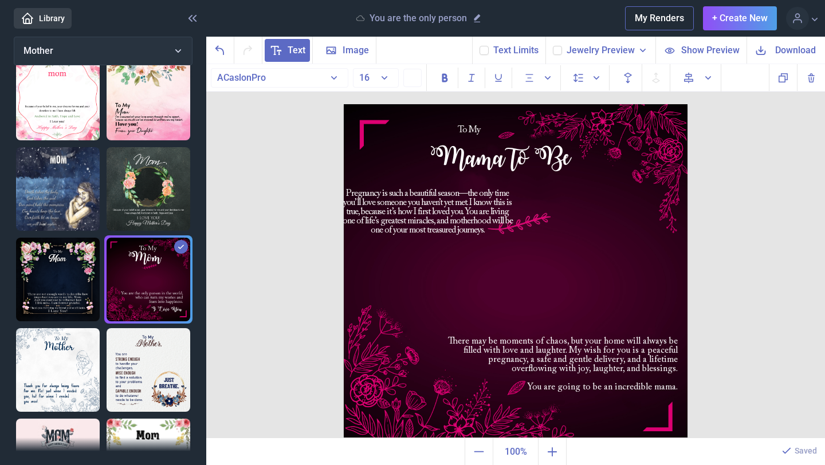
click at [513, 240] on img at bounding box center [516, 276] width 344 height 344
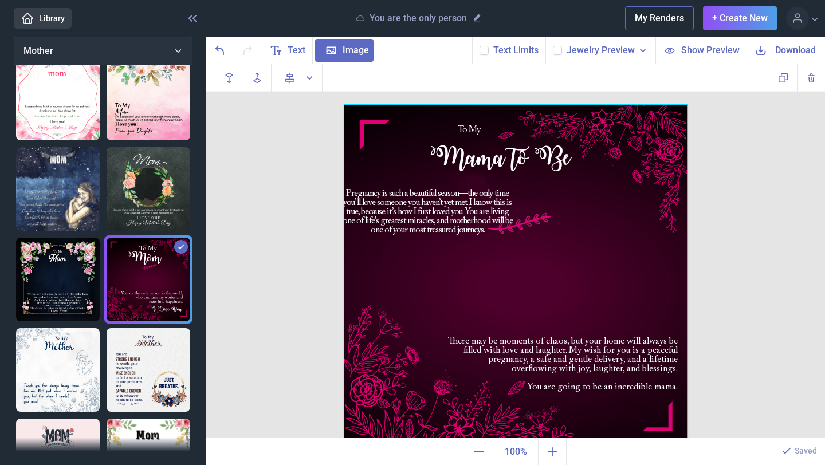
drag, startPoint x: 520, startPoint y: 264, endPoint x: 512, endPoint y: 261, distance: 8.7
click at [519, 263] on div at bounding box center [516, 276] width 344 height 344
click at [466, 237] on div at bounding box center [516, 276] width 344 height 344
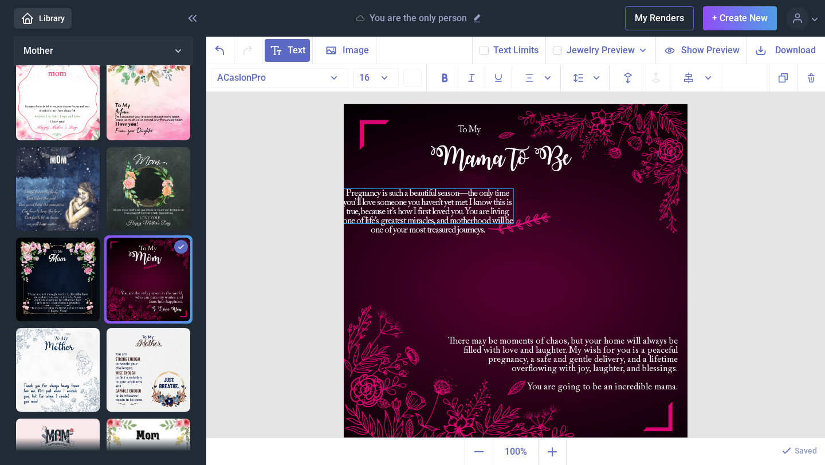
click at [438, 214] on div "Pregnancy is such a beautiful season—the only time you’ll love someone you have…" at bounding box center [428, 206] width 172 height 34
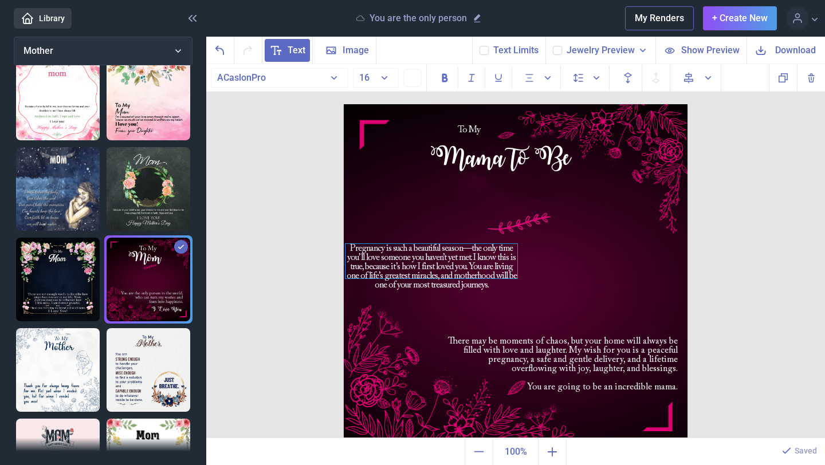
drag, startPoint x: 437, startPoint y: 214, endPoint x: 441, endPoint y: 269, distance: 55.2
click at [441, 269] on div "Pregnancy is such a beautiful season—the only time you’ll love someone you have…" at bounding box center [432, 261] width 172 height 34
click at [583, 261] on img at bounding box center [516, 276] width 344 height 344
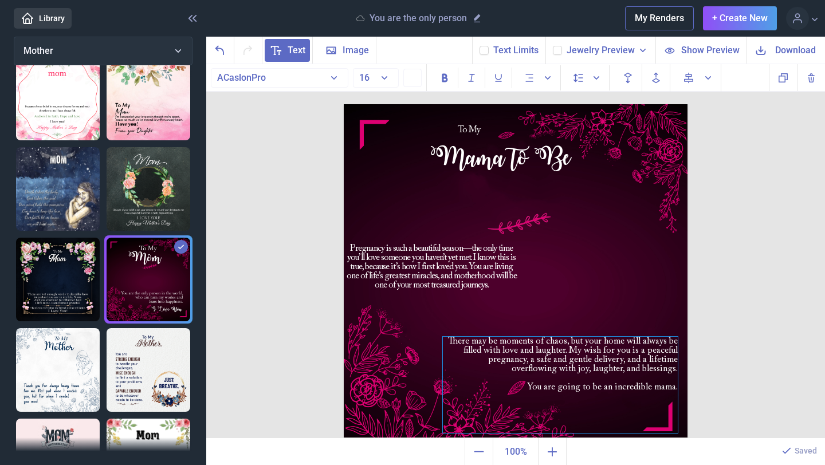
click at [570, 351] on span "There may be moments of chaos, but your home will always be filled with love an…" at bounding box center [563, 355] width 230 height 37
click at [605, 257] on img at bounding box center [516, 276] width 344 height 344
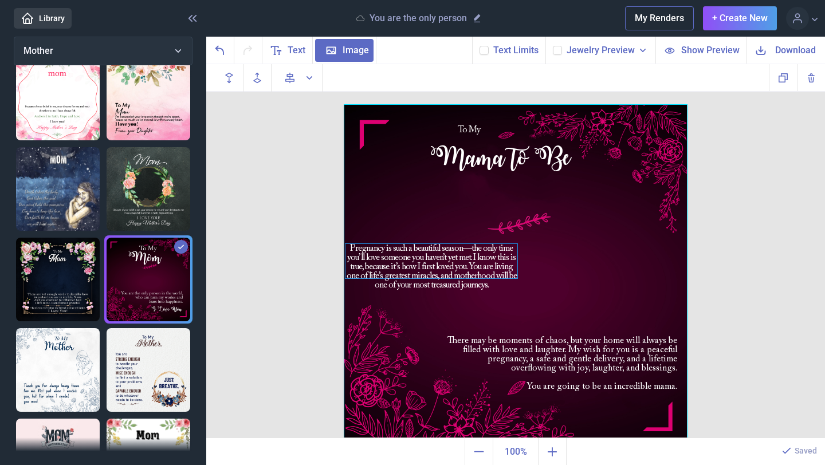
click at [442, 261] on div "Pregnancy is such a beautiful season—the only time you’ll love someone you have…" at bounding box center [432, 261] width 172 height 34
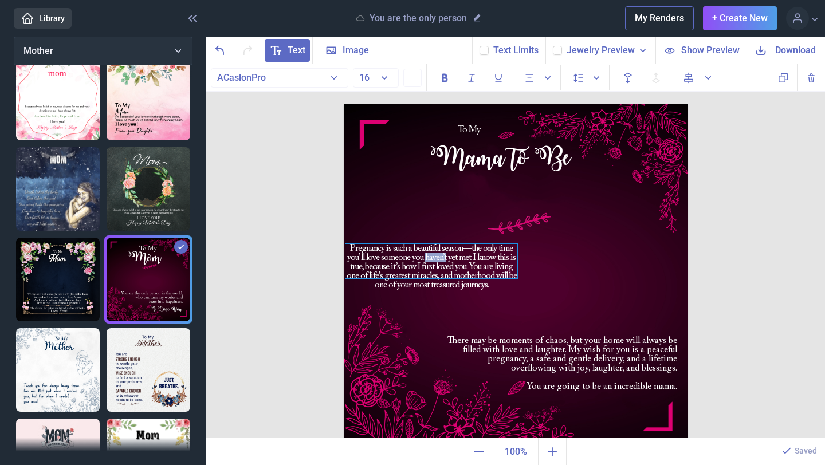
drag, startPoint x: 442, startPoint y: 261, endPoint x: 435, endPoint y: 260, distance: 7.6
click at [442, 261] on div "Pregnancy is such a beautiful season—the only time you’ll love someone you have…" at bounding box center [432, 261] width 172 height 34
click at [287, 238] on div "To My Mama to Be There may be moments of chaos, but your home will always be fi…" at bounding box center [515, 251] width 619 height 375
click at [344, 104] on div "Pregnancy is such a beautiful season—the only time you’ll love someone you have…" at bounding box center [344, 104] width 0 height 0
drag, startPoint x: 431, startPoint y: 283, endPoint x: 431, endPoint y: 299, distance: 16.1
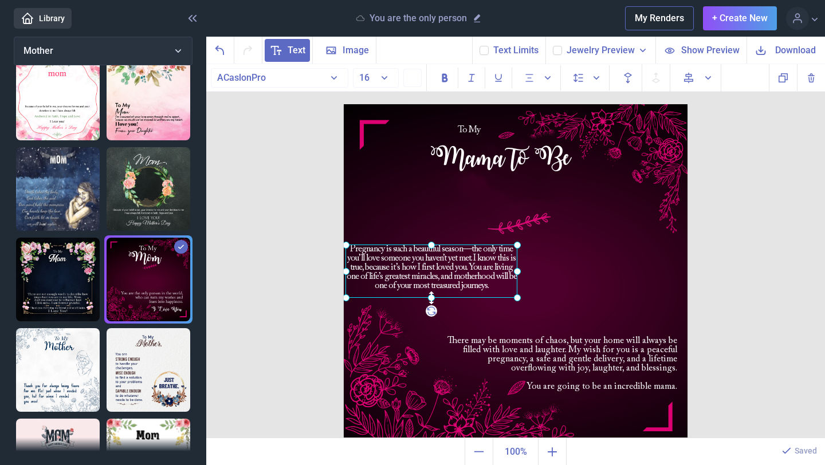
click at [435, 299] on icon at bounding box center [431, 297] width 16 height 16
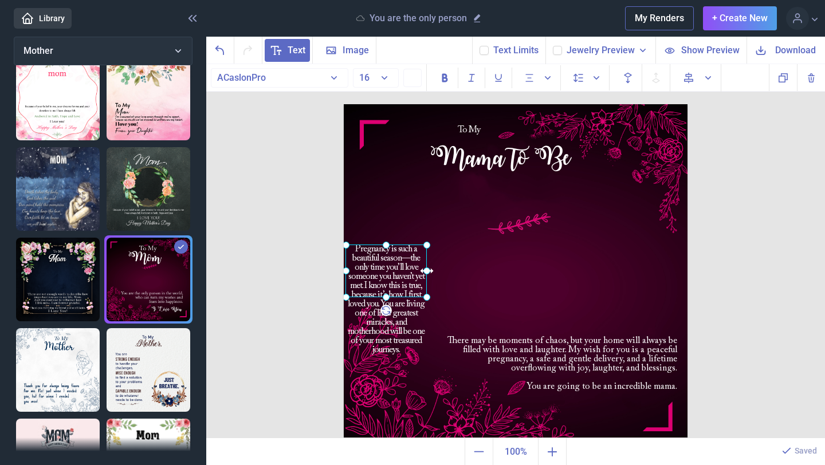
drag, startPoint x: 516, startPoint y: 273, endPoint x: 427, endPoint y: 277, distance: 88.3
click at [427, 277] on icon at bounding box center [426, 271] width 16 height 16
drag, startPoint x: 431, startPoint y: 280, endPoint x: 422, endPoint y: 280, distance: 9.2
click at [431, 279] on img at bounding box center [516, 276] width 344 height 344
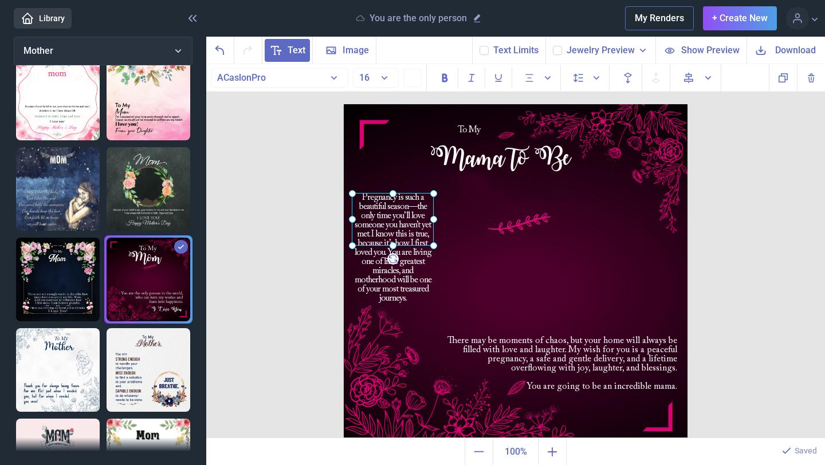
drag, startPoint x: 403, startPoint y: 285, endPoint x: 409, endPoint y: 233, distance: 52.0
click at [344, 104] on div "Pregnancy is such a beautiful season—the only time you’ll love someone you have…" at bounding box center [344, 104] width 0 height 0
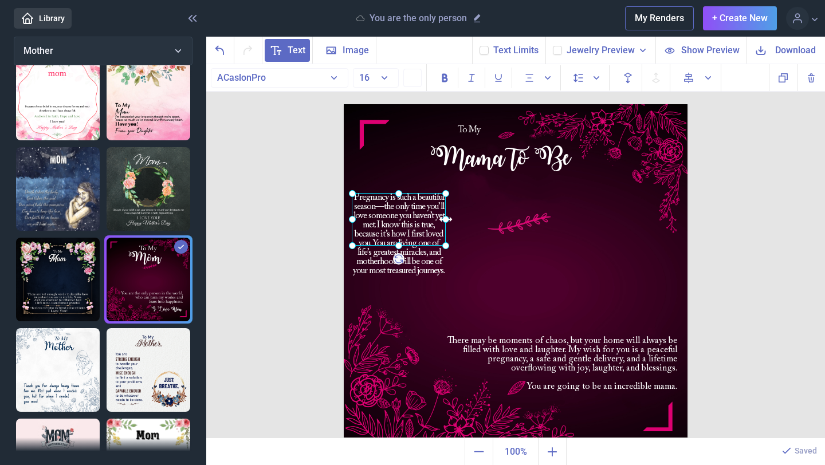
drag, startPoint x: 438, startPoint y: 221, endPoint x: 448, endPoint y: 222, distance: 10.5
click at [448, 222] on icon at bounding box center [445, 219] width 16 height 16
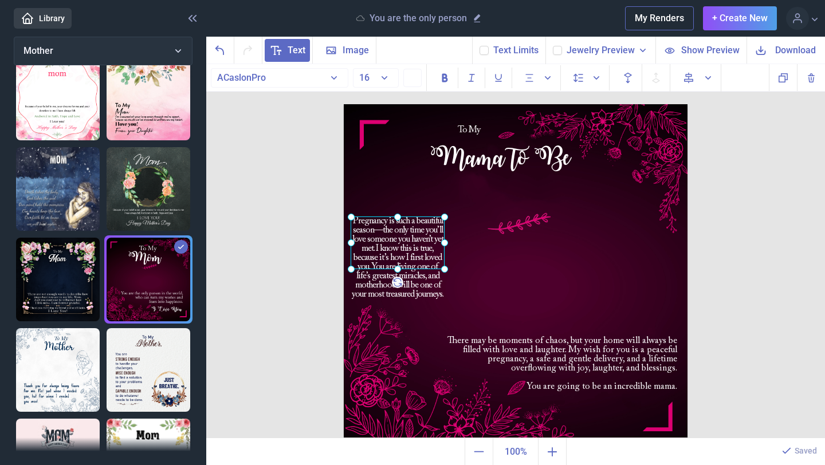
drag, startPoint x: 390, startPoint y: 217, endPoint x: 389, endPoint y: 240, distance: 23.5
click at [389, 240] on div at bounding box center [398, 243] width 94 height 53
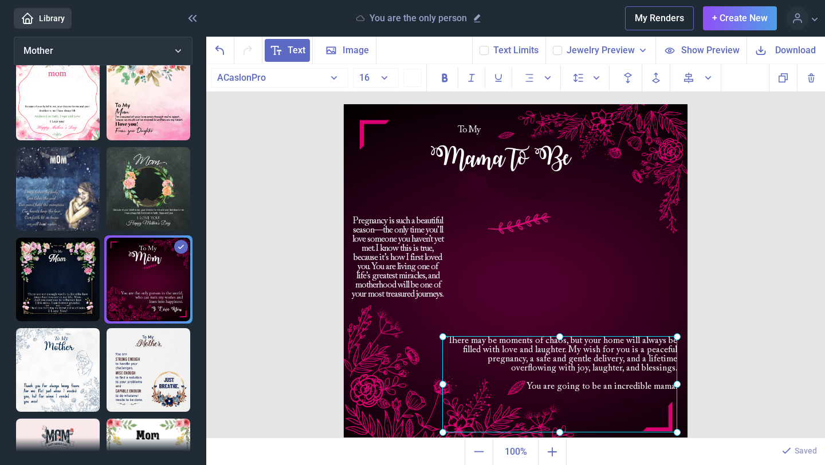
click at [344, 104] on div "There may be moments of chaos, but your home will always be filled with love an…" at bounding box center [344, 104] width 0 height 0
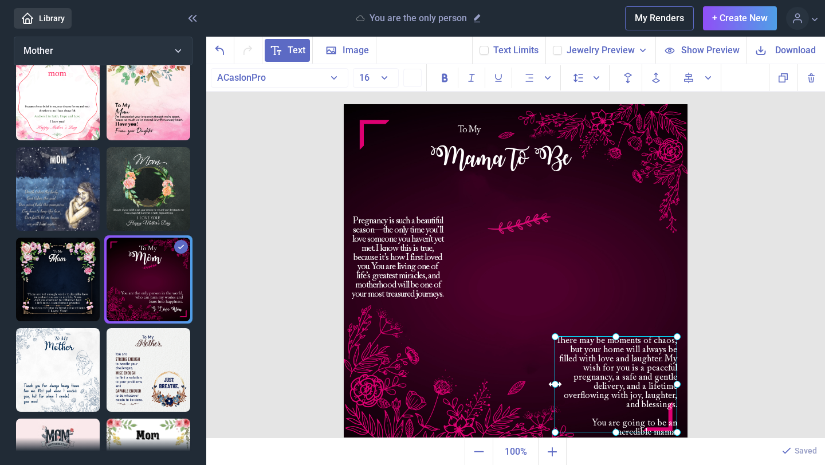
drag, startPoint x: 444, startPoint y: 387, endPoint x: 557, endPoint y: 383, distance: 113.5
click at [556, 384] on icon at bounding box center [555, 384] width 16 height 16
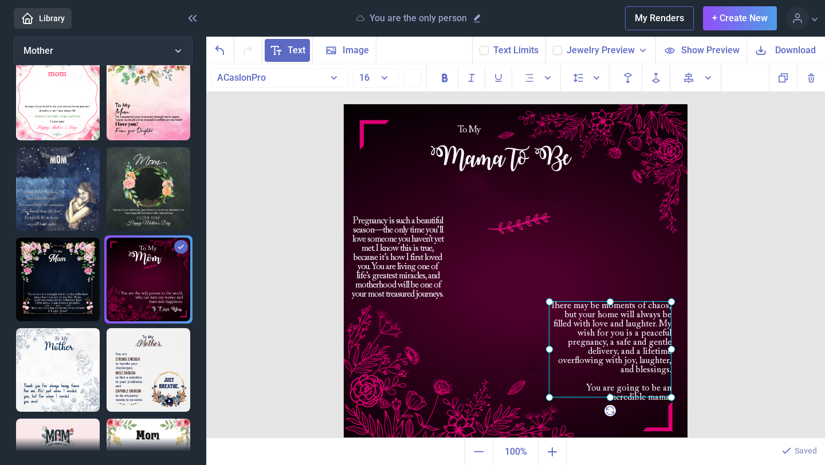
drag, startPoint x: 632, startPoint y: 368, endPoint x: 626, endPoint y: 339, distance: 29.2
click at [626, 339] on div at bounding box center [610, 349] width 123 height 96
click at [534, 77] on icon "Alignment" at bounding box center [529, 77] width 11 height 11
click at [554, 111] on icon at bounding box center [559, 107] width 14 height 14
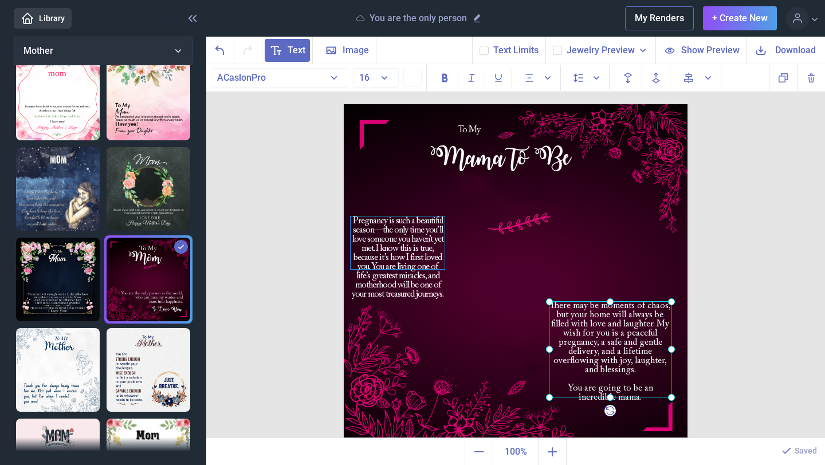
click at [386, 269] on div "Pregnancy is such a beautiful season—the only time you’ll love someone you have…" at bounding box center [398, 243] width 94 height 53
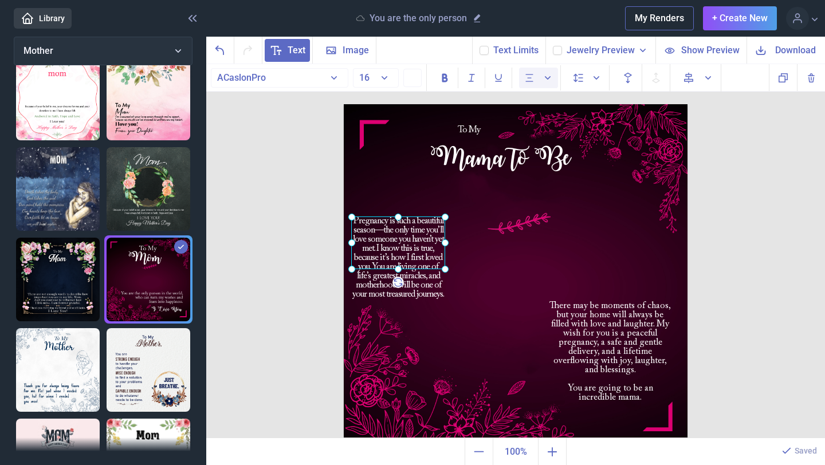
click at [531, 74] on use "Alignment" at bounding box center [529, 77] width 7 height 7
click at [556, 106] on use at bounding box center [559, 106] width 8 height 8
click at [568, 104] on div "There may be moments of chaos, but your home will always be filled with love an…" at bounding box center [516, 104] width 344 height 0
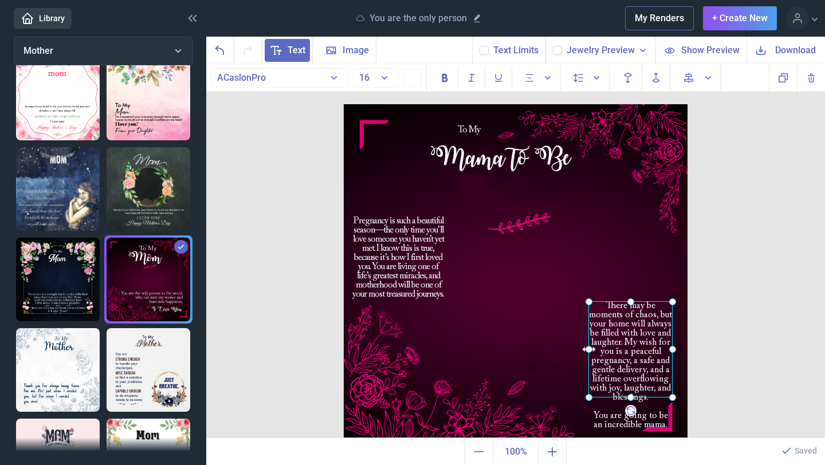
drag, startPoint x: 552, startPoint y: 350, endPoint x: 590, endPoint y: 347, distance: 37.9
click at [590, 347] on icon at bounding box center [588, 350] width 16 height 16
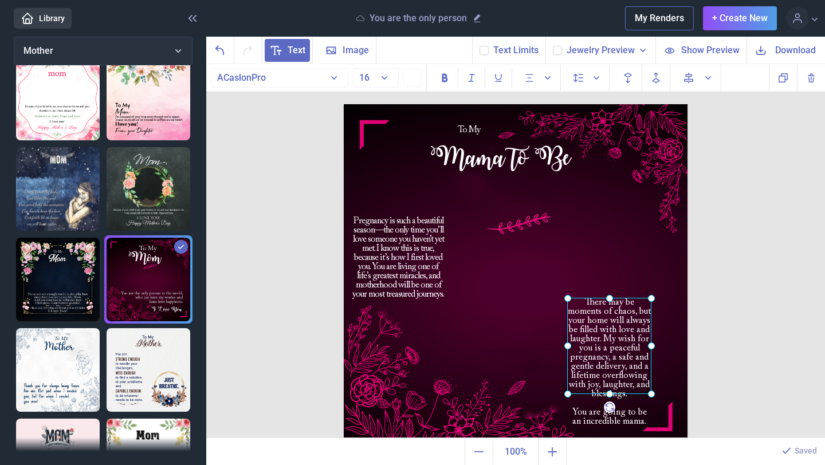
drag, startPoint x: 636, startPoint y: 342, endPoint x: 614, endPoint y: 346, distance: 22.0
click at [614, 346] on div at bounding box center [609, 346] width 84 height 96
click at [680, 268] on img at bounding box center [516, 276] width 344 height 344
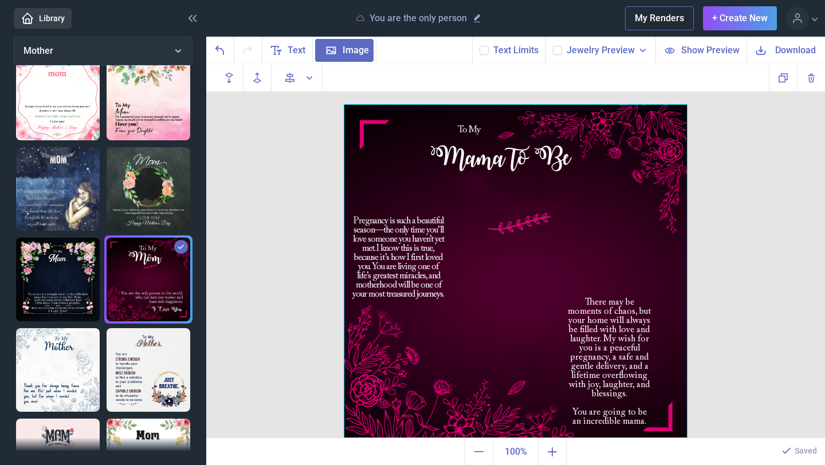
scroll to position [4, 0]
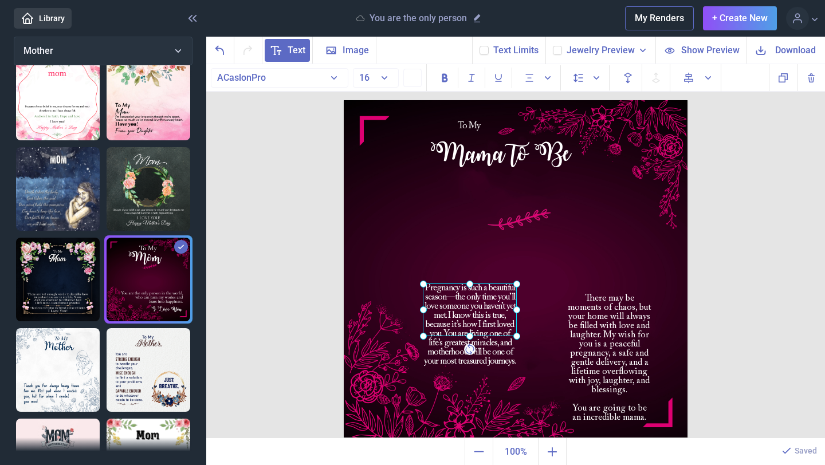
drag, startPoint x: 400, startPoint y: 272, endPoint x: 471, endPoint y: 343, distance: 100.5
click at [344, 100] on div "Pregnancy is such a beautiful season—the only time you’ll love someone you have…" at bounding box center [344, 100] width 0 height 0
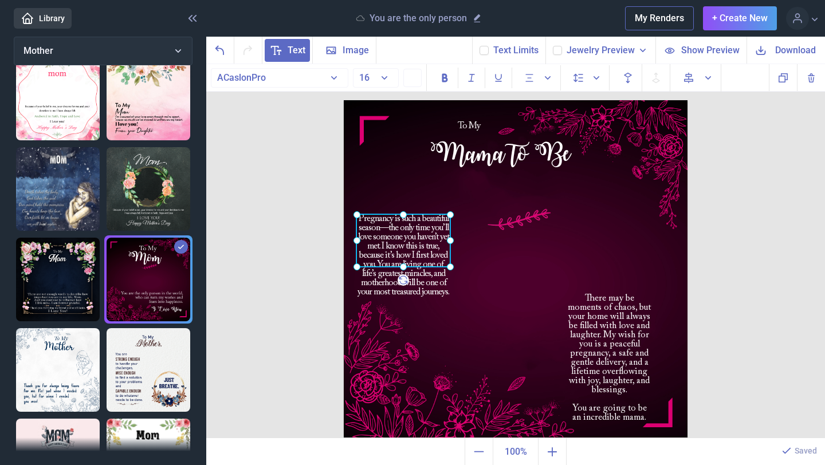
drag, startPoint x: 465, startPoint y: 321, endPoint x: 412, endPoint y: 271, distance: 73.0
click at [412, 267] on div "Pregnancy is such a beautiful season—the only time you’ll love someone you have…" at bounding box center [403, 240] width 94 height 53
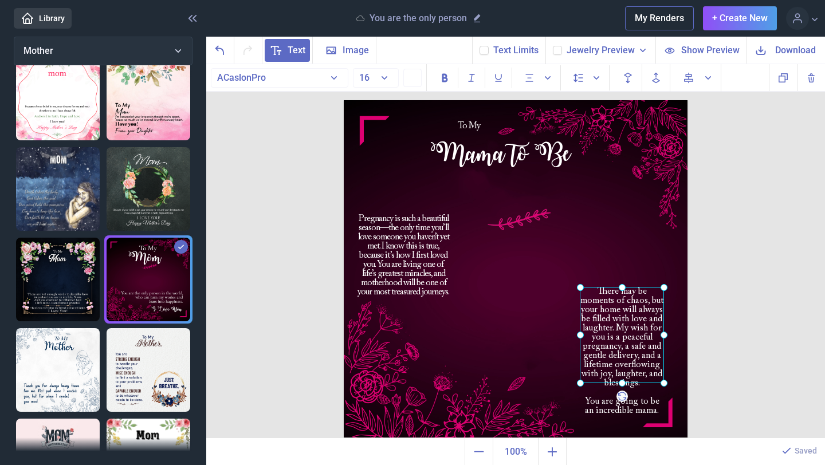
drag, startPoint x: 625, startPoint y: 360, endPoint x: 638, endPoint y: 353, distance: 14.4
click at [344, 100] on div "There may be moments of chaos, but your home will always be filled with love an…" at bounding box center [344, 100] width 0 height 0
click at [666, 247] on img at bounding box center [516, 272] width 344 height 344
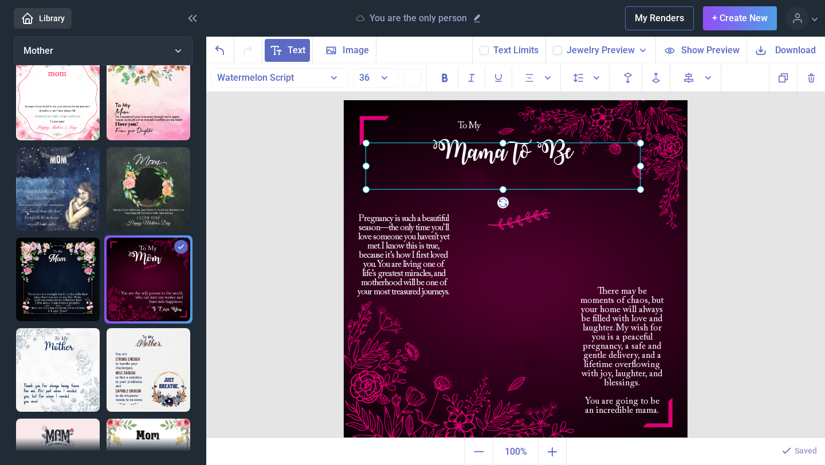
click at [344, 100] on div "Mama to Be" at bounding box center [344, 100] width 0 height 0
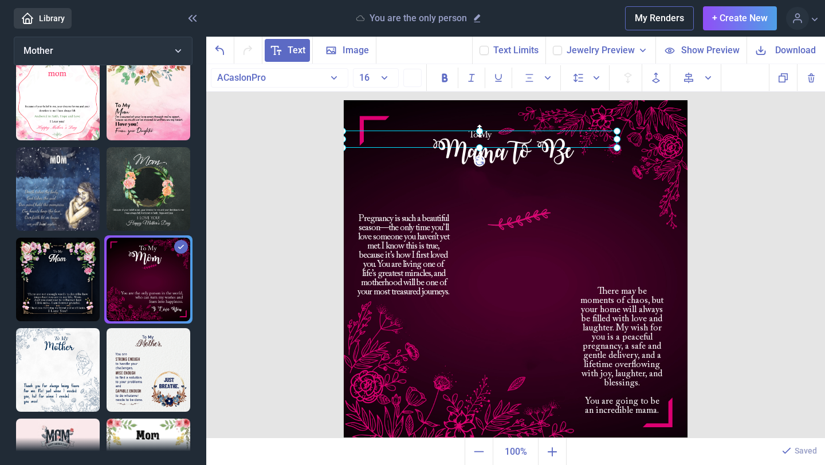
drag, startPoint x: 466, startPoint y: 123, endPoint x: 478, endPoint y: 132, distance: 15.3
click at [344, 100] on div "To My" at bounding box center [344, 100] width 0 height 0
click at [609, 214] on img at bounding box center [516, 272] width 344 height 344
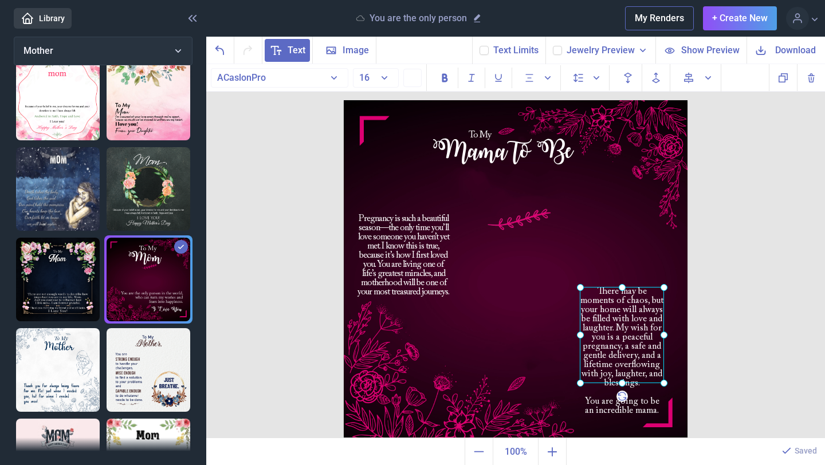
click at [344, 100] on div "There may be moments of chaos, but your home will always be filled with love an…" at bounding box center [344, 100] width 0 height 0
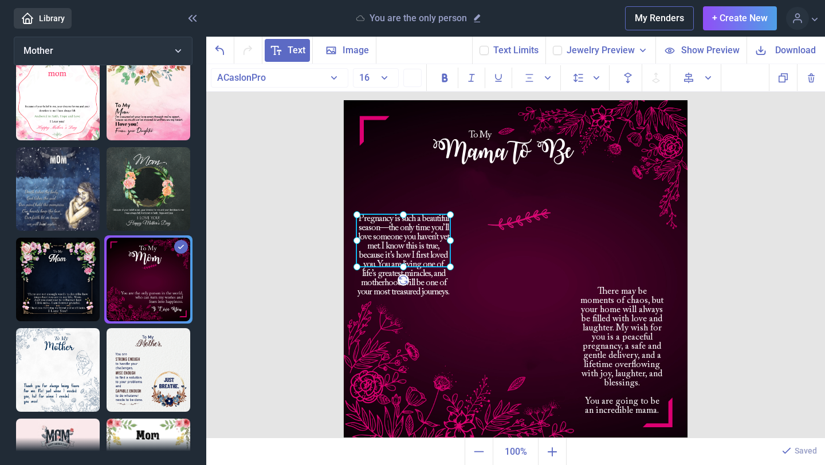
click at [344, 100] on div "Pregnancy is such a beautiful season—the only time you’ll love someone you have…" at bounding box center [344, 100] width 0 height 0
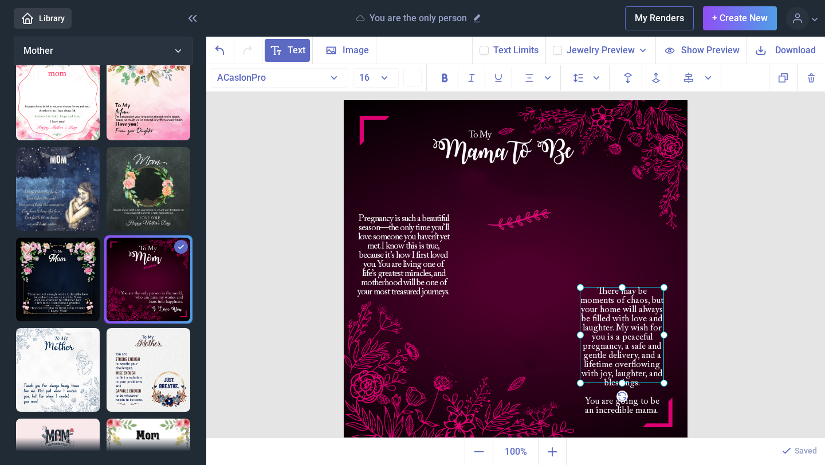
click at [344, 100] on div "There may be moments of chaos, but your home will always be filled with love an…" at bounding box center [344, 100] width 0 height 0
click at [629, 336] on div at bounding box center [622, 335] width 84 height 96
click at [398, 100] on div "Pregnancy is such a beautiful season—the only time you’ll love someone you have…" at bounding box center [516, 100] width 344 height 0
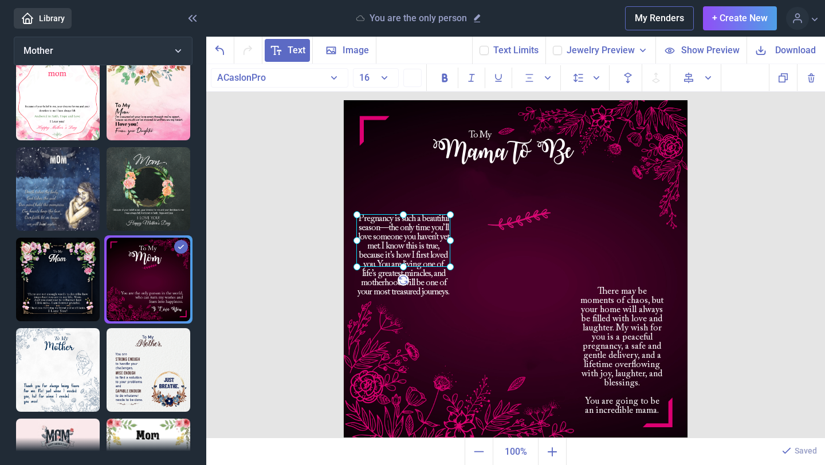
click at [397, 262] on div at bounding box center [403, 240] width 94 height 53
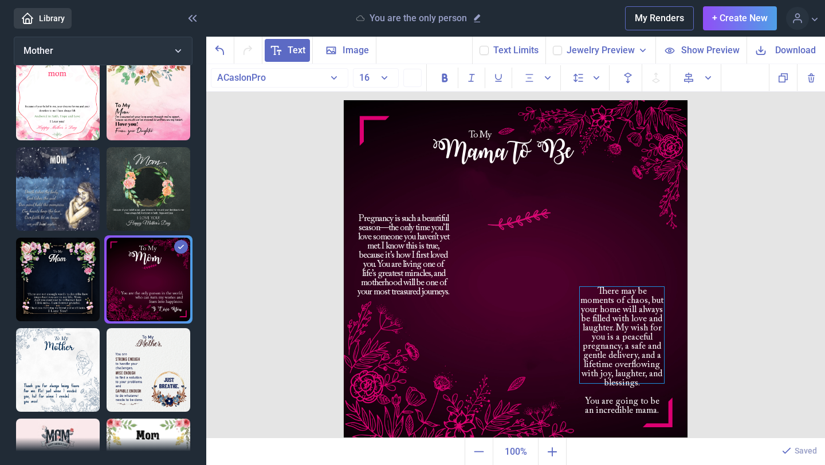
click at [654, 301] on span "There may be moments of chaos, but your home will always be filled with love an…" at bounding box center [621, 337] width 83 height 101
click at [644, 304] on span "There may be moments of chaos, but your home will always be filled with love an…" at bounding box center [621, 337] width 83 height 101
click at [615, 264] on img at bounding box center [516, 272] width 344 height 344
click at [386, 267] on div "Pregnancy is such a beautiful season—the only time you’ll love someone you have…" at bounding box center [403, 240] width 94 height 53
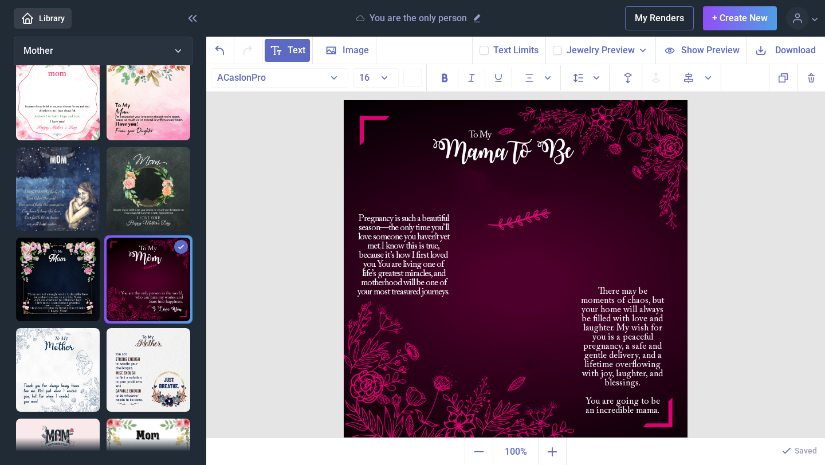
click at [647, 263] on img at bounding box center [516, 272] width 344 height 344
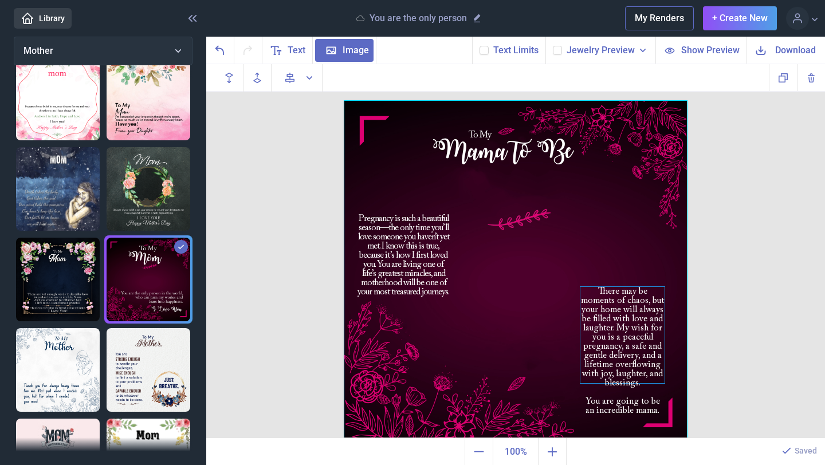
click at [633, 313] on span "There may be moments of chaos, but your home will always be filled with love an…" at bounding box center [622, 337] width 83 height 101
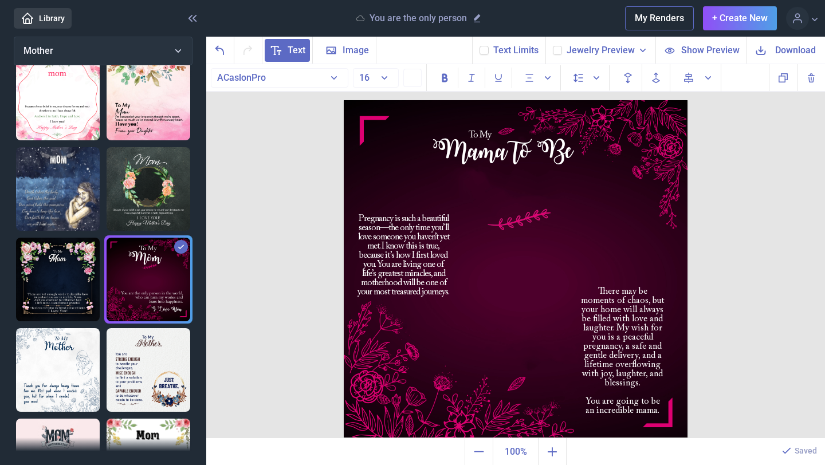
click at [650, 260] on img at bounding box center [516, 272] width 344 height 344
click at [393, 267] on div "Pregnancy is such a beautiful season—the only time you’ll love someone you have…" at bounding box center [403, 240] width 94 height 53
click at [614, 250] on img at bounding box center [516, 272] width 344 height 344
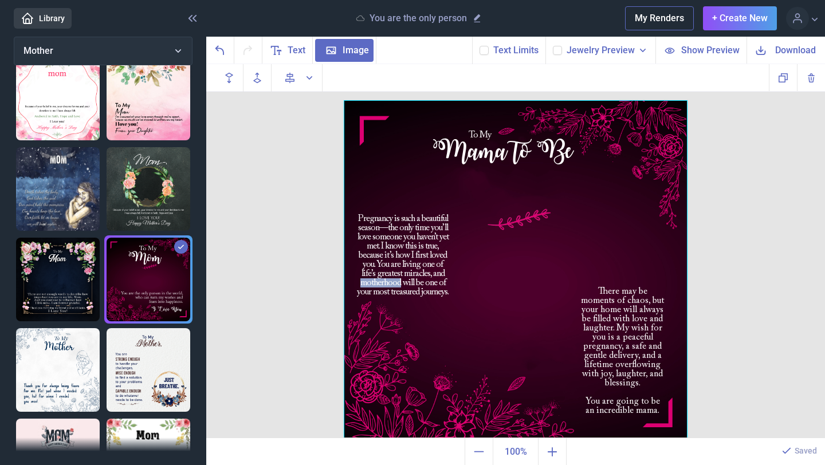
click at [589, 263] on div at bounding box center [516, 272] width 344 height 344
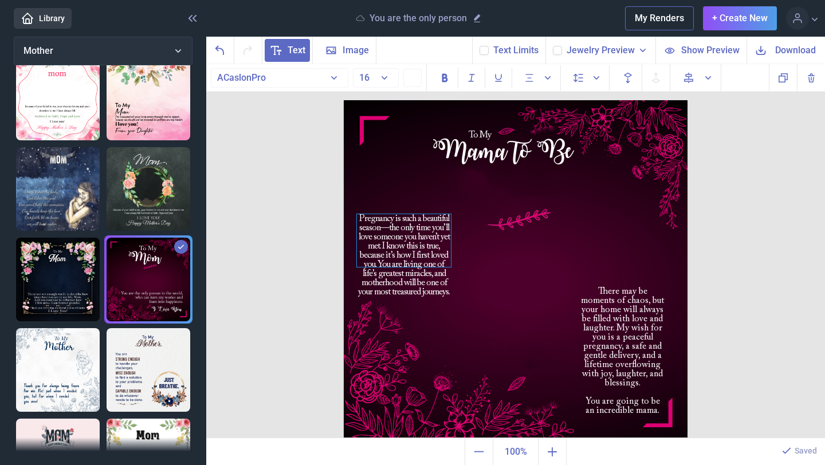
click at [406, 267] on div "Pregnancy is such a beautiful season—the only time you’ll love someone you have…" at bounding box center [404, 240] width 94 height 53
click at [509, 322] on img at bounding box center [516, 272] width 344 height 344
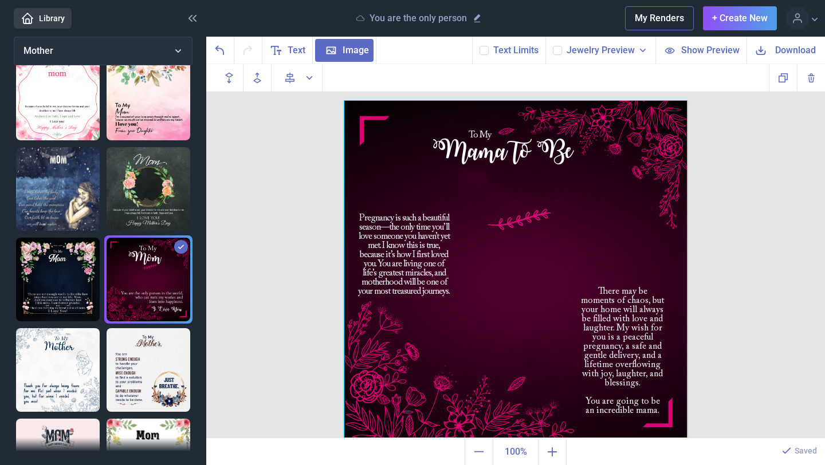
click at [798, 56] on span "Download" at bounding box center [795, 50] width 41 height 13
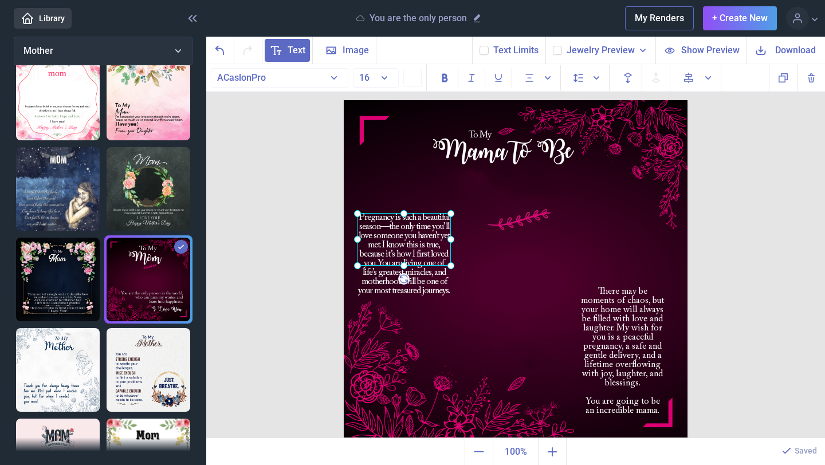
click at [344, 100] on div "Pregnancy is such a beautiful season—the only time you’ll love someone you have…" at bounding box center [344, 100] width 0 height 0
drag, startPoint x: 449, startPoint y: 240, endPoint x: 456, endPoint y: 240, distance: 7.4
click at [457, 241] on icon at bounding box center [458, 240] width 16 height 16
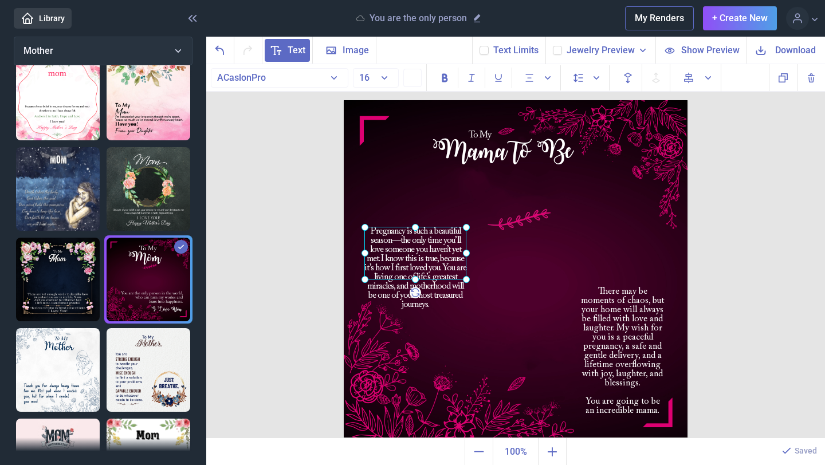
drag, startPoint x: 409, startPoint y: 235, endPoint x: 416, endPoint y: 248, distance: 14.9
click at [416, 248] on div at bounding box center [415, 253] width 102 height 53
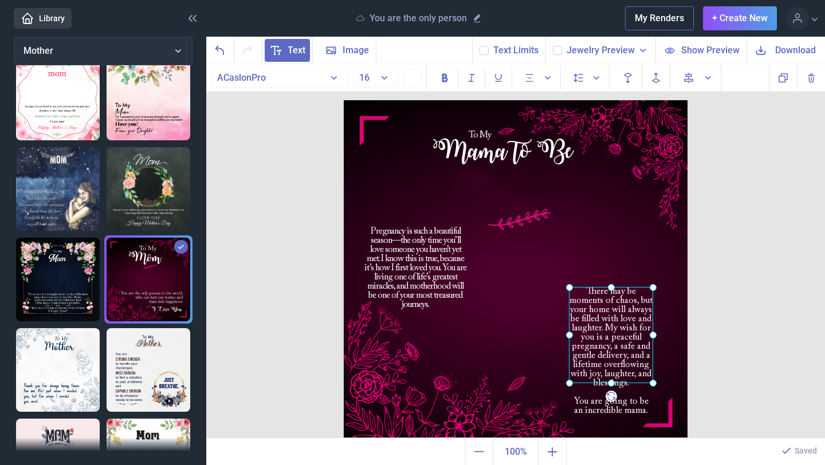
drag, startPoint x: 619, startPoint y: 329, endPoint x: 607, endPoint y: 328, distance: 12.0
click at [344, 100] on div "There may be moments of chaos, but your home will always be filled with love an…" at bounding box center [344, 100] width 0 height 0
click at [791, 50] on span "Download" at bounding box center [795, 50] width 41 height 13
